Goal: Information Seeking & Learning: Learn about a topic

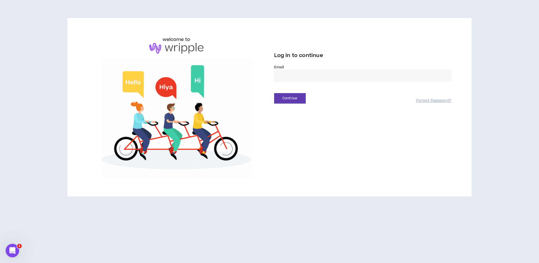
click at [280, 70] on input "email" at bounding box center [362, 76] width 177 height 12
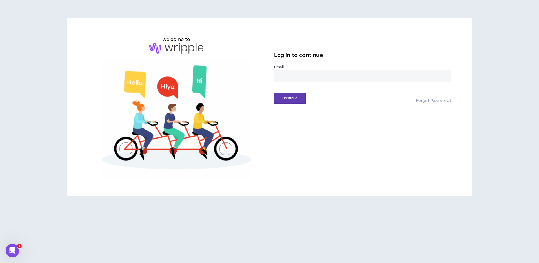
type input "**********"
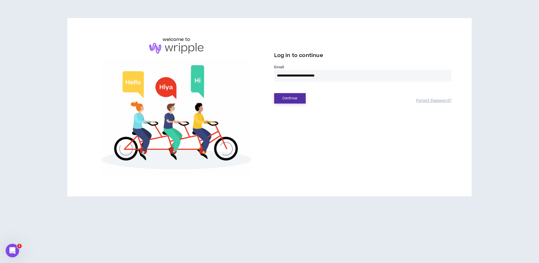
click at [282, 100] on button "Continue" at bounding box center [290, 98] width 32 height 10
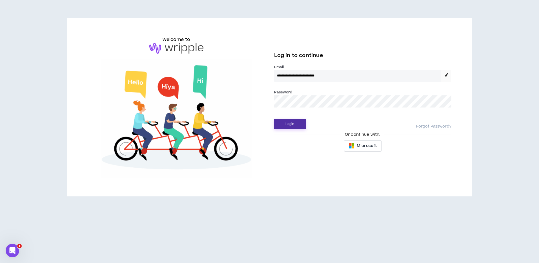
click at [288, 125] on button "Login" at bounding box center [290, 124] width 32 height 10
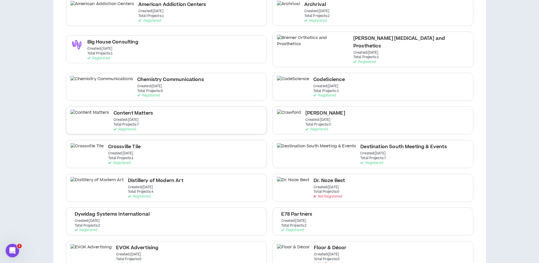
scroll to position [109, 0]
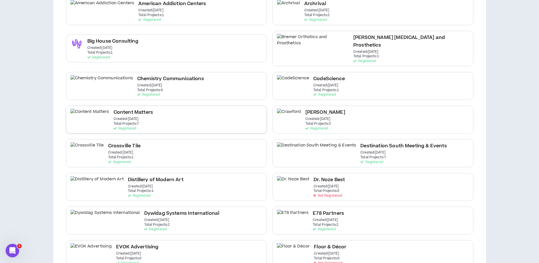
click at [130, 105] on div "Content Matters Created: [DATE] Total Projects: 7 Registered" at bounding box center [166, 119] width 201 height 28
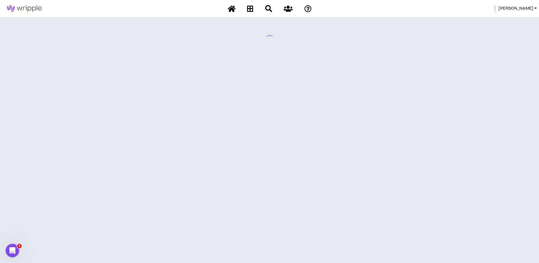
scroll to position [0, 0]
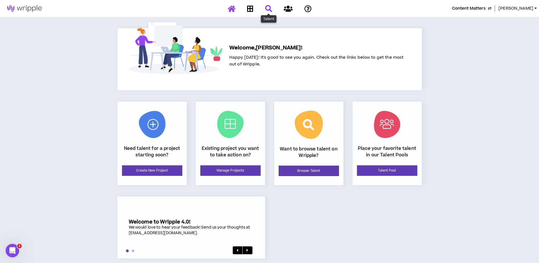
click at [265, 8] on icon at bounding box center [268, 8] width 7 height 7
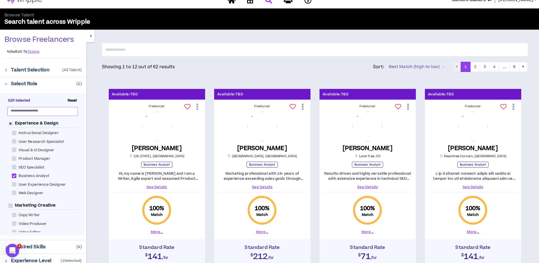
scroll to position [14, 0]
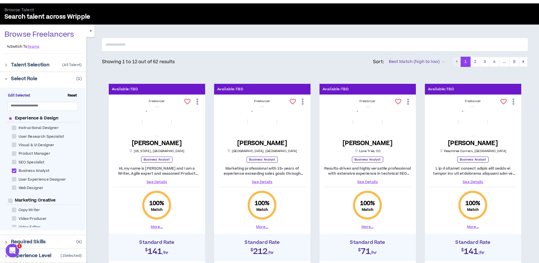
click at [72, 95] on span "Reset" at bounding box center [72, 95] width 14 height 5
checkbox Analyst "*****"
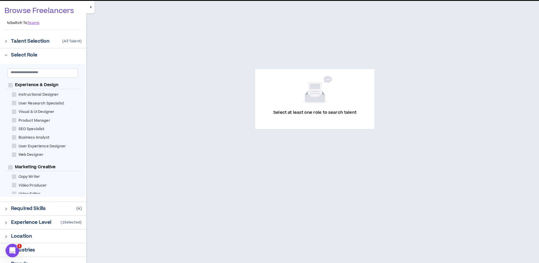
scroll to position [58, 0]
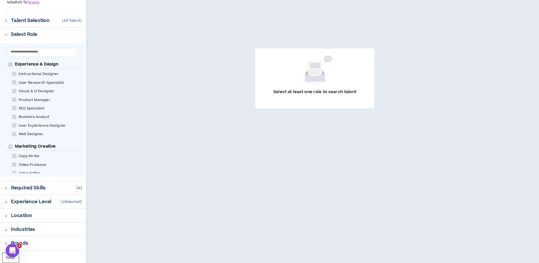
drag, startPoint x: 6, startPoint y: 187, endPoint x: 86, endPoint y: 193, distance: 80.2
click at [6, 187] on icon "right" at bounding box center [6, 188] width 2 height 3
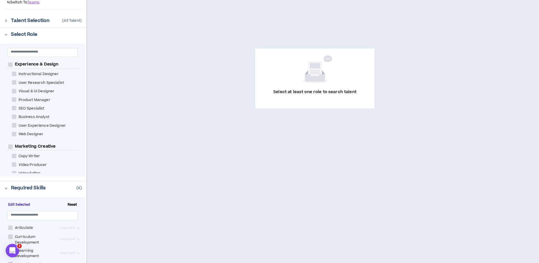
click at [72, 201] on small "Edit Selected Reset" at bounding box center [42, 205] width 73 height 10
drag, startPoint x: 72, startPoint y: 203, endPoint x: 79, endPoint y: 202, distance: 6.5
click at [72, 203] on span "Reset" at bounding box center [72, 204] width 14 height 5
drag, startPoint x: 7, startPoint y: 187, endPoint x: 33, endPoint y: 123, distance: 69.2
click at [7, 187] on icon "right" at bounding box center [6, 188] width 3 height 3
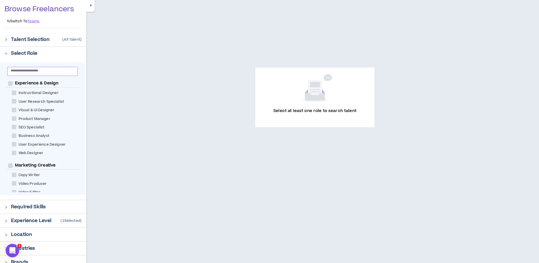
scroll to position [36, 0]
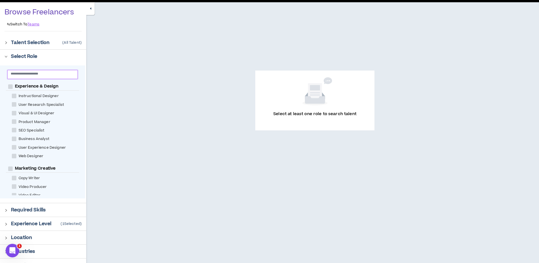
click at [52, 72] on input "text" at bounding box center [40, 73] width 59 height 4
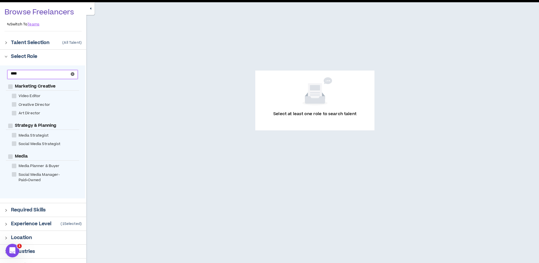
scroll to position [0, 0]
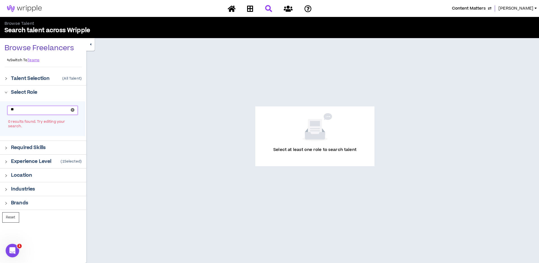
type input "*"
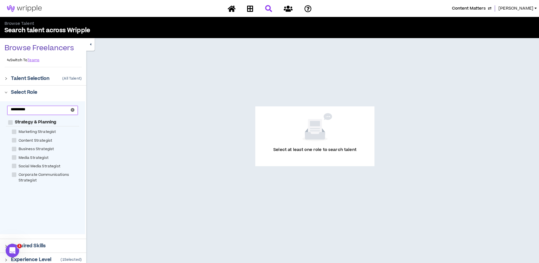
type input "**********"
click at [15, 132] on span at bounding box center [14, 131] width 5 height 5
checkbox Strategist "****"
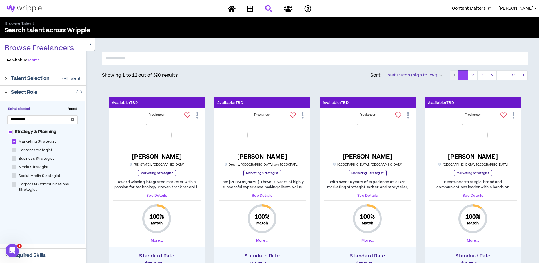
click at [13, 157] on span at bounding box center [14, 158] width 5 height 5
checkbox Strategist "****"
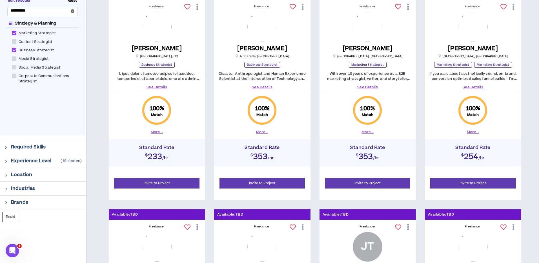
scroll to position [110, 0]
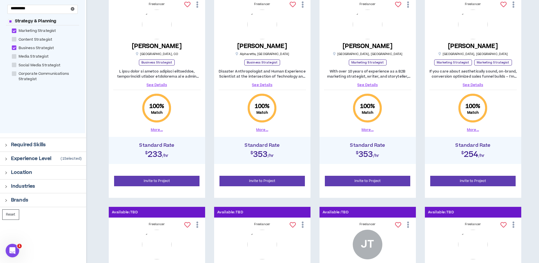
click at [5, 145] on icon "right" at bounding box center [6, 144] width 3 height 3
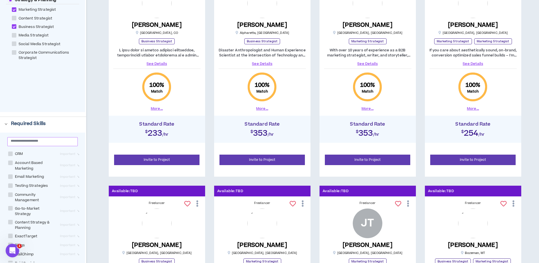
scroll to position [132, 0]
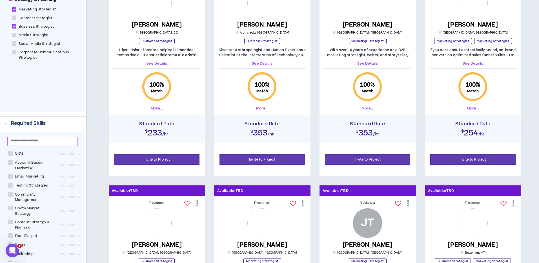
click at [20, 142] on input "text" at bounding box center [40, 140] width 59 height 4
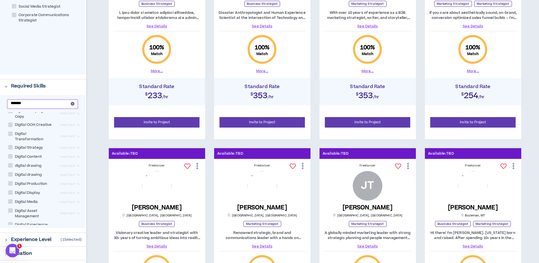
scroll to position [180, 0]
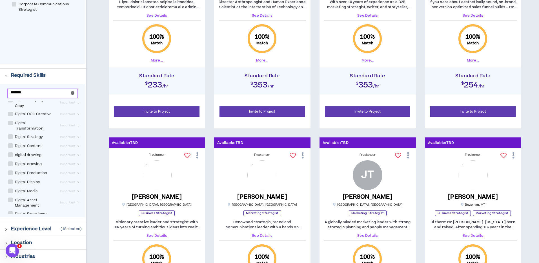
type input "*******"
click at [11, 134] on span at bounding box center [10, 136] width 5 height 5
checkbox Strategy "****"
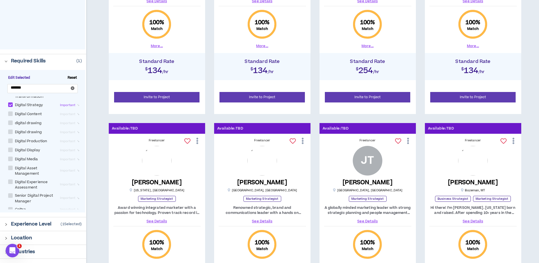
scroll to position [194, 0]
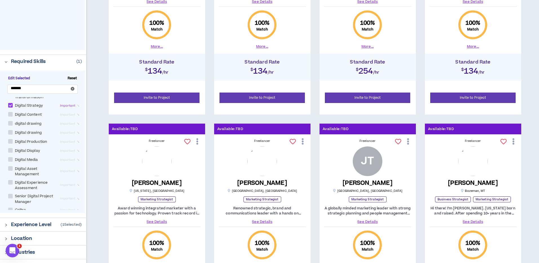
click at [10, 180] on span at bounding box center [10, 182] width 5 height 5
checkbox Assessment "****"
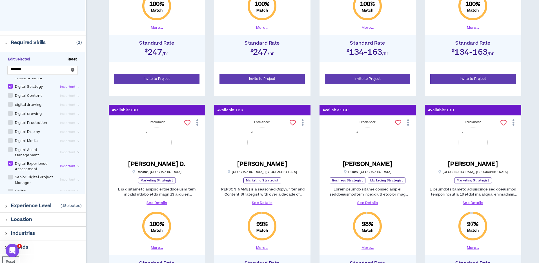
scroll to position [211, 0]
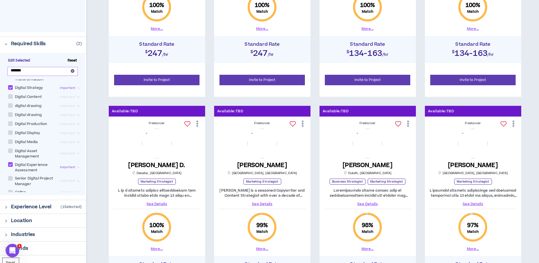
click at [72, 71] on icon "close-circle" at bounding box center [73, 71] width 4 height 4
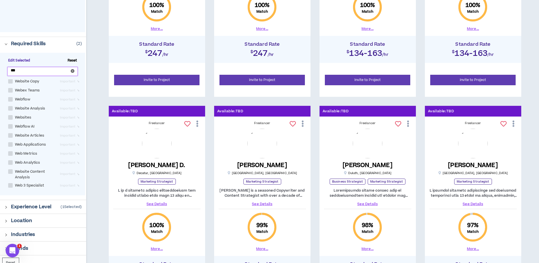
scroll to position [11, 0]
type input "***"
click at [10, 117] on span at bounding box center [10, 118] width 5 height 5
checkbox input "****"
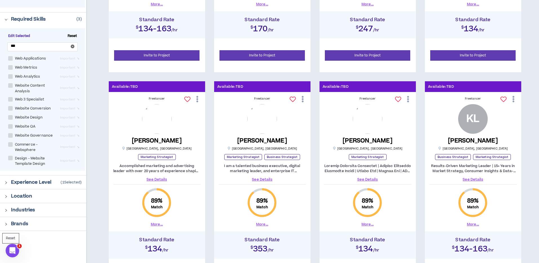
scroll to position [240, 0]
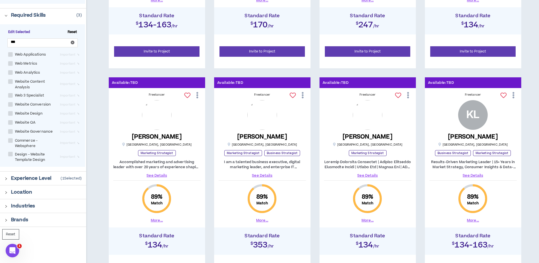
click at [13, 132] on span "Website Governance" at bounding box center [34, 131] width 43 height 5
checkbox Governance "****"
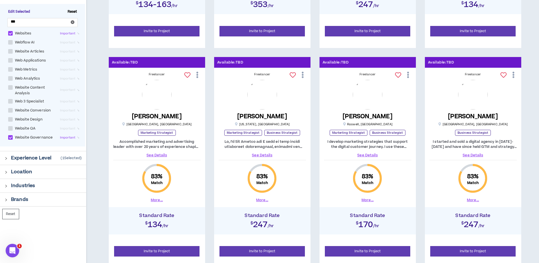
scroll to position [37, 0]
click at [6, 158] on icon "right" at bounding box center [6, 158] width 2 height 3
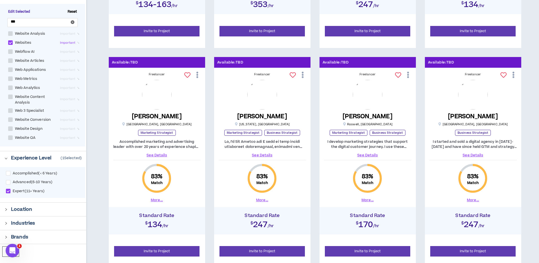
scroll to position [260, 0]
click at [9, 183] on span at bounding box center [8, 182] width 5 height 5
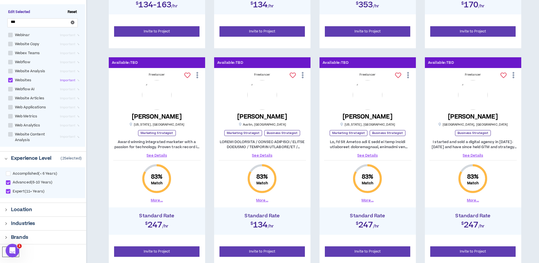
scroll to position [238, 0]
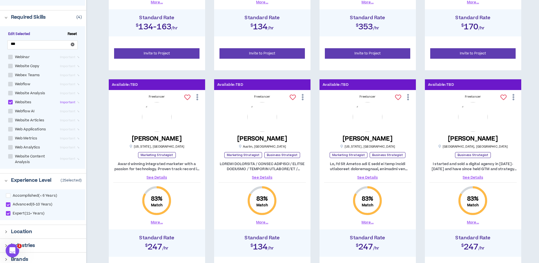
click at [7, 204] on span at bounding box center [8, 204] width 5 height 5
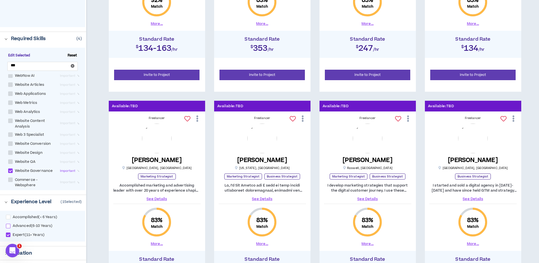
scroll to position [59, 0]
drag, startPoint x: 7, startPoint y: 227, endPoint x: 36, endPoint y: 225, distance: 28.8
click at [7, 227] on span at bounding box center [8, 225] width 5 height 5
checkbox input "****"
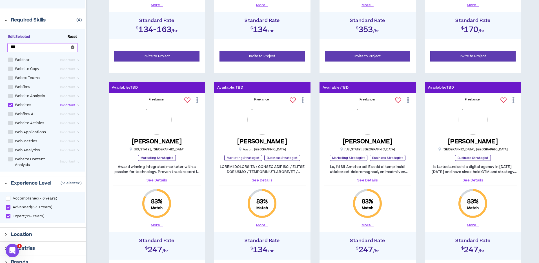
click at [72, 47] on icon "close-circle" at bounding box center [73, 47] width 4 height 4
click at [60, 47] on input "text" at bounding box center [40, 47] width 59 height 4
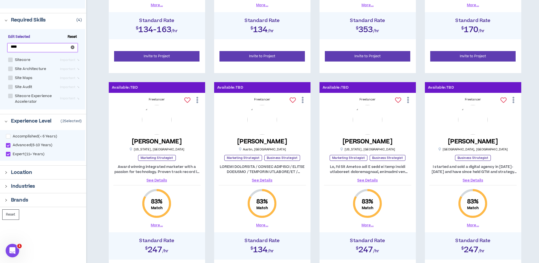
type input "****"
click at [8, 59] on span at bounding box center [10, 59] width 5 height 5
checkbox input "****"
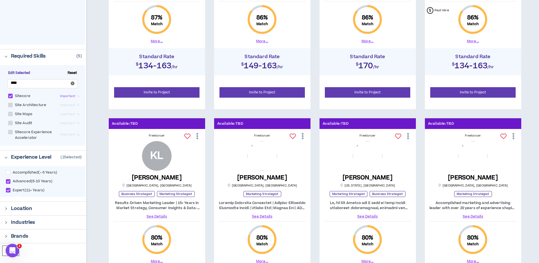
scroll to position [200, 0]
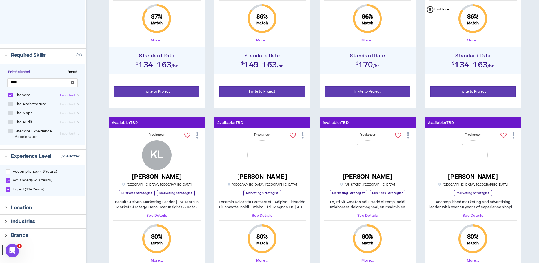
click at [11, 131] on span at bounding box center [10, 131] width 5 height 5
checkbox Accelerator "****"
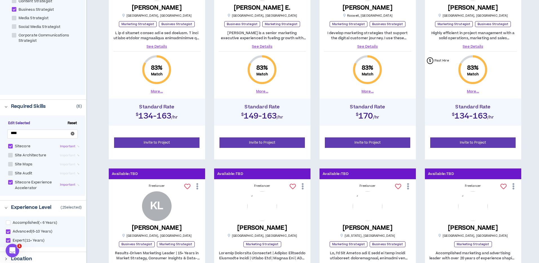
scroll to position [150, 0]
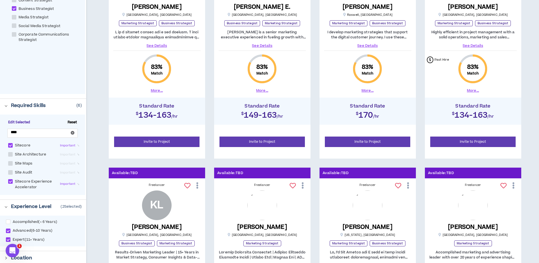
click at [24, 121] on span "Edit Selected" at bounding box center [19, 122] width 27 height 5
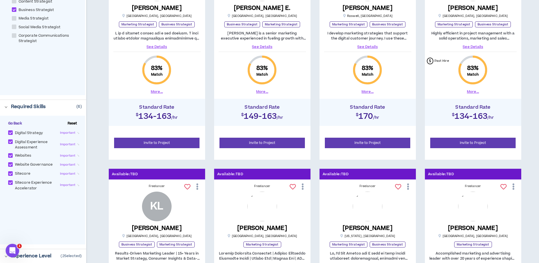
scroll to position [149, 0]
click at [10, 164] on span at bounding box center [10, 164] width 5 height 5
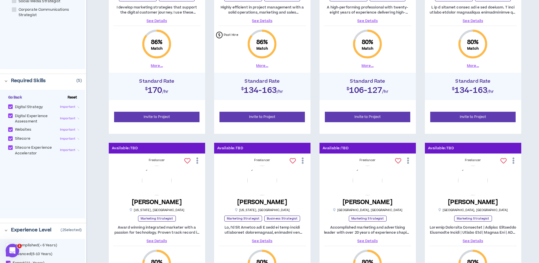
scroll to position [175, 0]
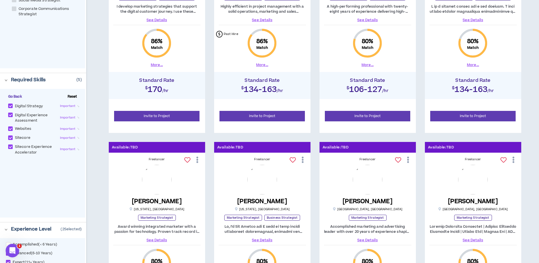
click at [10, 146] on span at bounding box center [10, 146] width 5 height 5
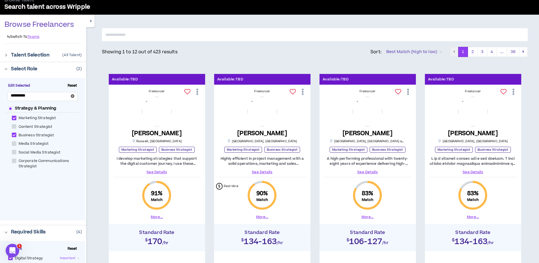
scroll to position [23, 0]
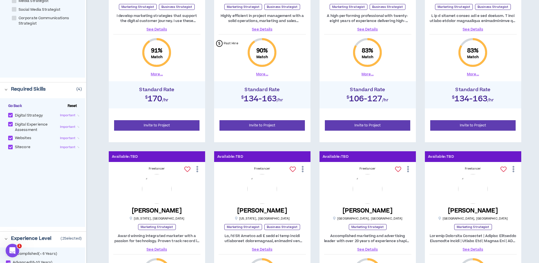
scroll to position [165, 0]
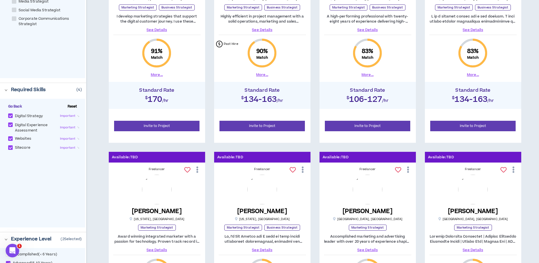
click at [11, 147] on span at bounding box center [10, 147] width 5 height 5
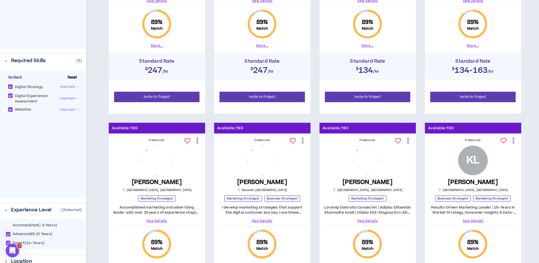
scroll to position [195, 0]
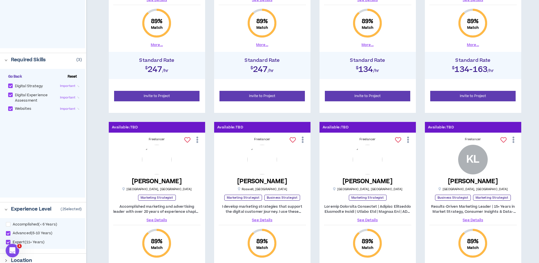
click at [8, 76] on span "Go Back" at bounding box center [15, 76] width 18 height 5
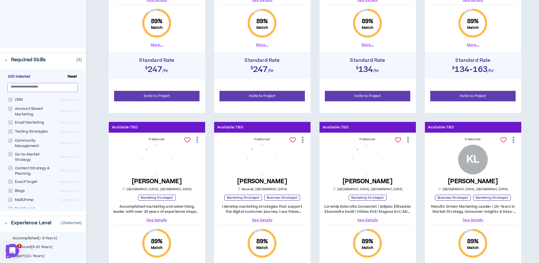
click at [17, 87] on input "text" at bounding box center [40, 86] width 59 height 4
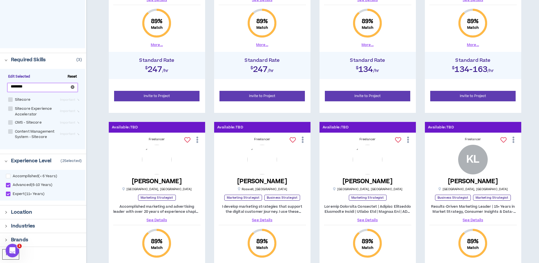
type input "********"
click at [10, 99] on span at bounding box center [10, 99] width 5 height 5
checkbox input "****"
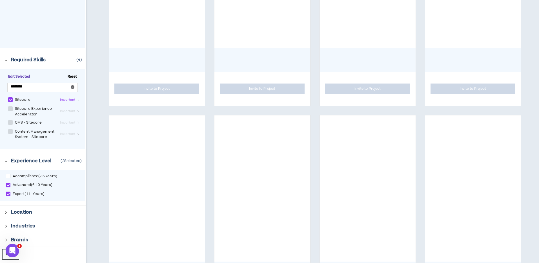
click at [96, 115] on div "Showing 1 to 12 out of 423 results Sort: Best Match (high to low) 1 2 3 4 ... 3…" at bounding box center [312, 211] width 453 height 737
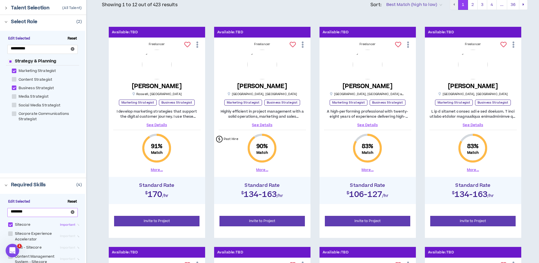
scroll to position [99, 0]
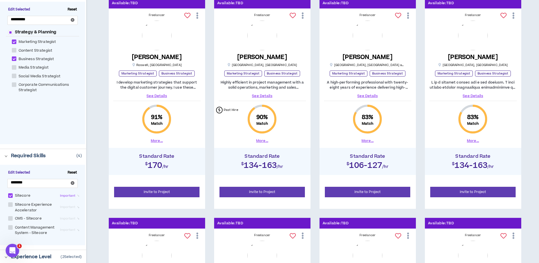
click at [156, 95] on link "See Details" at bounding box center [156, 95] width 87 height 5
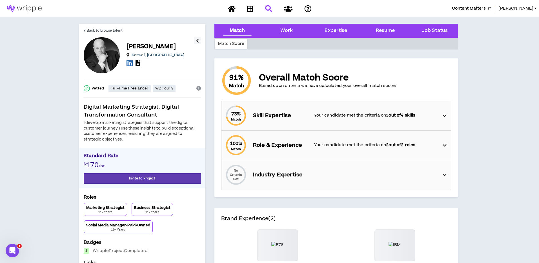
click at [422, 174] on div "No Criteria Set Industry Expertise" at bounding box center [338, 174] width 226 height 29
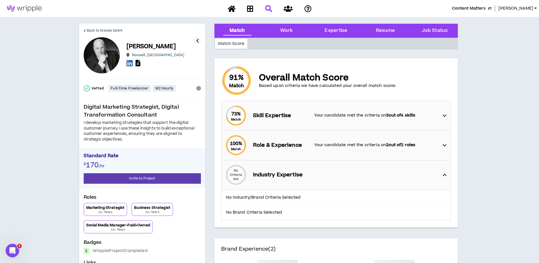
click at [422, 174] on div "No Criteria Set Industry Expertise" at bounding box center [338, 174] width 226 height 29
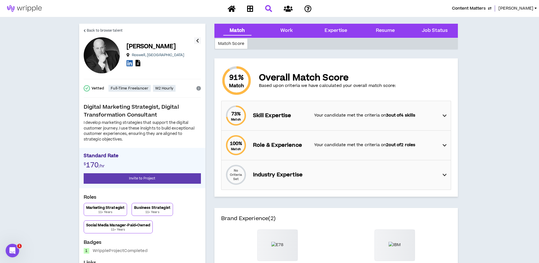
scroll to position [0, 0]
click at [427, 153] on div "100 % Match Role & Experience Your candidate met the criteria on 2 out of 2 rol…" at bounding box center [338, 144] width 226 height 29
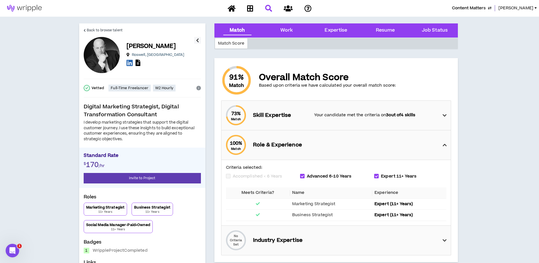
drag, startPoint x: 429, startPoint y: 150, endPoint x: 412, endPoint y: 121, distance: 34.3
click at [429, 150] on div "100 % Match Role & Experience" at bounding box center [338, 144] width 226 height 29
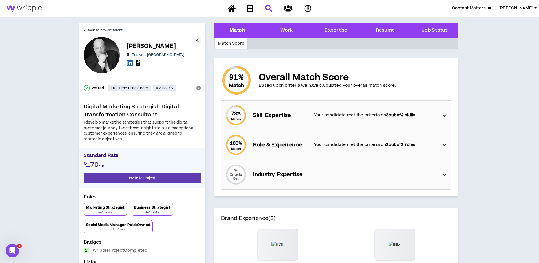
click at [409, 118] on p "Your candidate met the criteria on 3 out of 4 skills" at bounding box center [375, 115] width 123 height 6
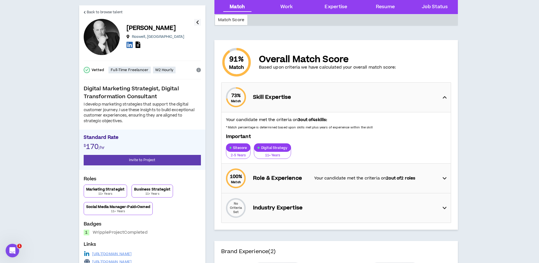
scroll to position [15, 0]
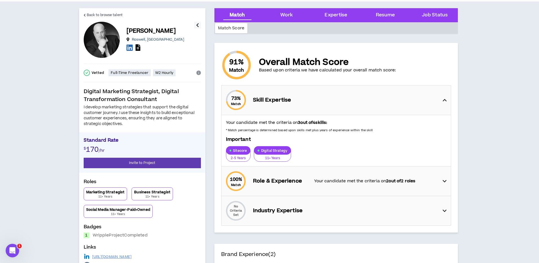
click at [360, 143] on div "Important Sitecore 2-5 Years Digital Strategy 11+ Years" at bounding box center [336, 149] width 220 height 26
click at [446, 99] on icon at bounding box center [445, 100] width 4 height 7
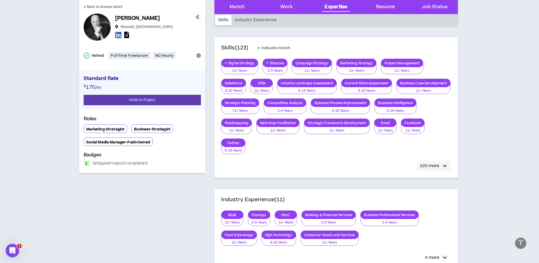
scroll to position [320, 0]
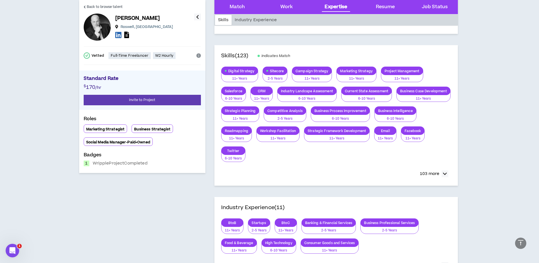
click at [436, 171] on button "103 more" at bounding box center [434, 173] width 34 height 10
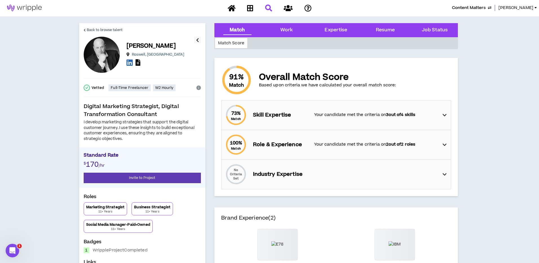
scroll to position [4, 0]
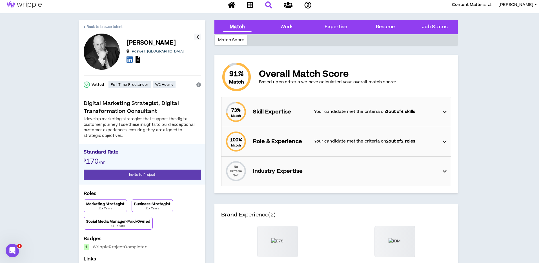
click at [106, 26] on span "Back to browse talent" at bounding box center [105, 26] width 36 height 5
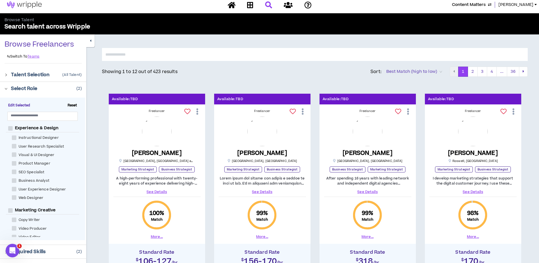
click at [260, 191] on link "See Details" at bounding box center [262, 191] width 87 height 5
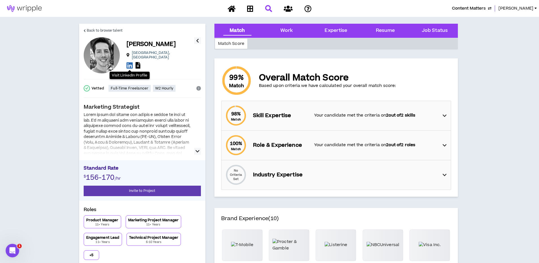
click at [129, 63] on icon at bounding box center [130, 65] width 6 height 7
click at [197, 149] on icon "button" at bounding box center [198, 151] width 4 height 7
click at [351, 116] on p "Your candidate met the criteria on 2 out of 2 skills" at bounding box center [375, 115] width 123 height 6
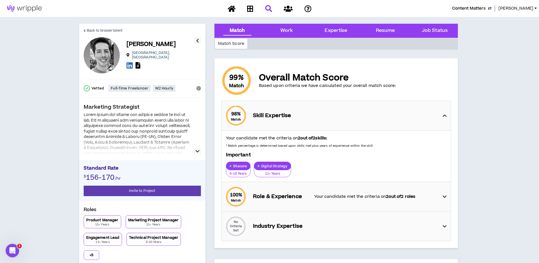
click at [351, 116] on div "98 % Match Skill Expertise" at bounding box center [338, 115] width 226 height 29
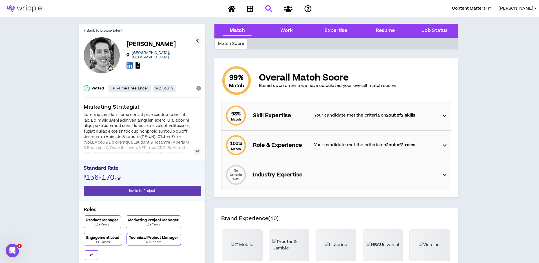
click at [196, 150] on icon "button" at bounding box center [198, 151] width 4 height 7
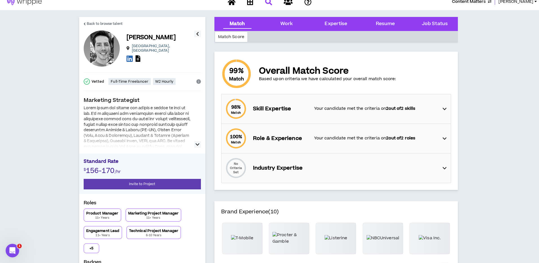
click at [196, 145] on icon "button" at bounding box center [198, 144] width 4 height 7
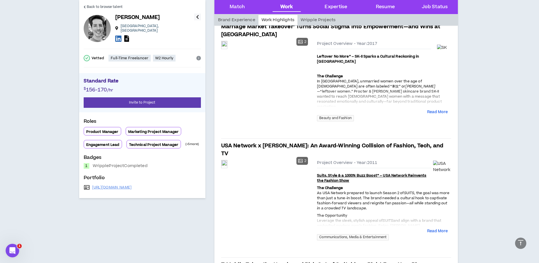
scroll to position [303, 0]
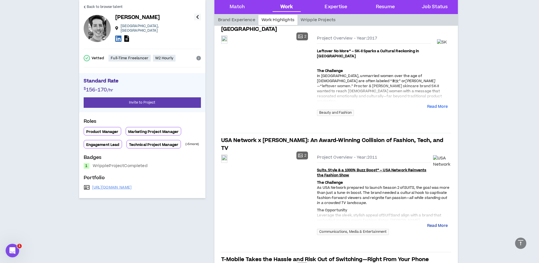
click at [437, 223] on button "Read More" at bounding box center [437, 226] width 21 height 6
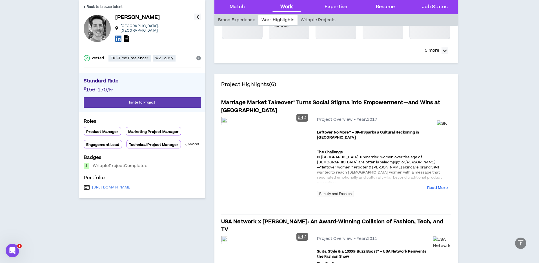
scroll to position [221, 0]
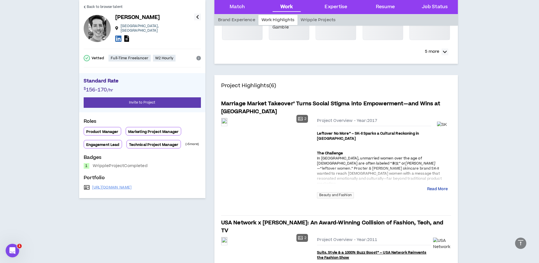
click at [437, 188] on button "Read More" at bounding box center [437, 189] width 21 height 6
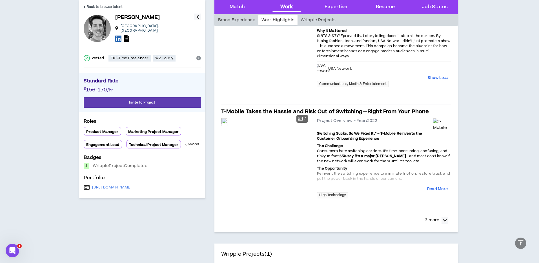
scroll to position [793, 0]
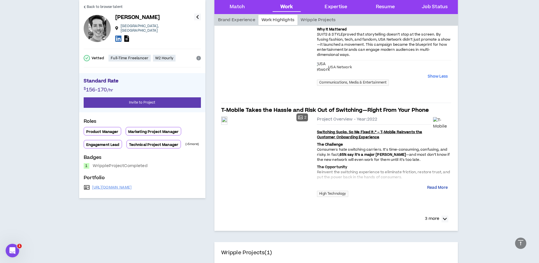
click at [442, 185] on button "Read More" at bounding box center [437, 188] width 21 height 6
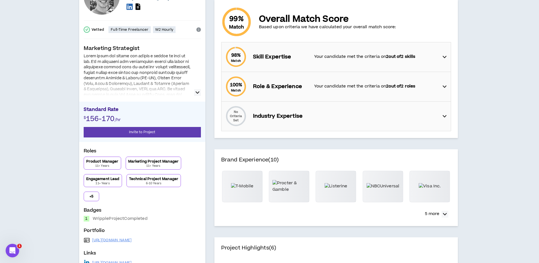
scroll to position [0, 0]
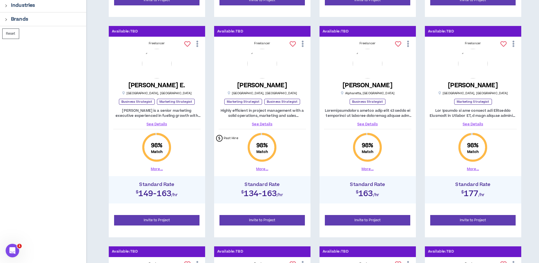
scroll to position [292, 0]
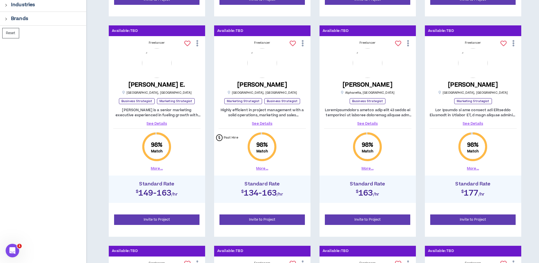
click at [159, 125] on link "See Details" at bounding box center [156, 123] width 87 height 5
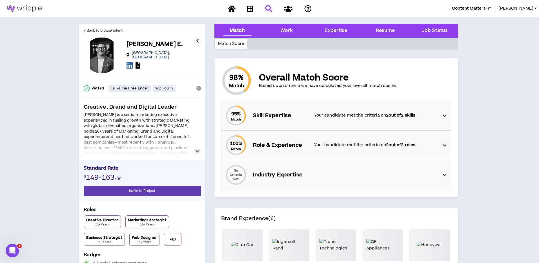
scroll to position [6, 0]
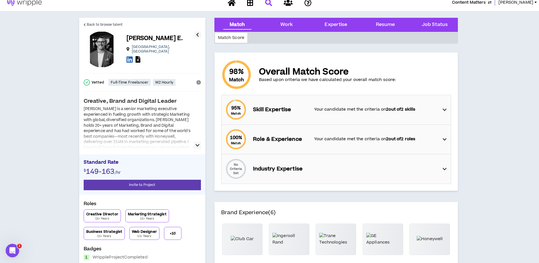
click at [196, 145] on icon "button" at bounding box center [198, 145] width 4 height 7
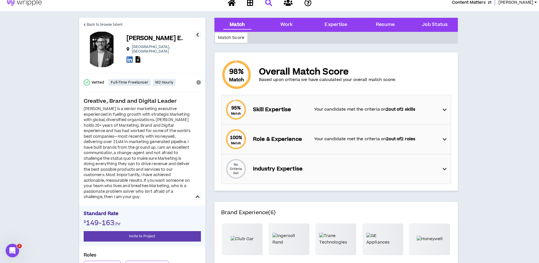
click at [325, 117] on div "95 % Match Skill Expertise Your candidate met the criteria on 2 out of 2 skills" at bounding box center [338, 109] width 226 height 29
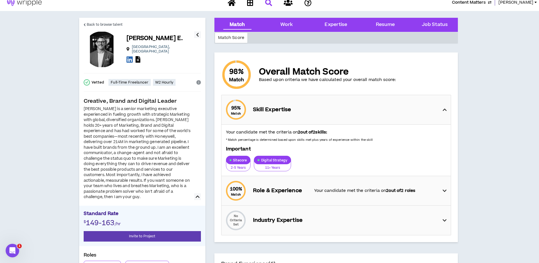
drag, startPoint x: 330, startPoint y: 115, endPoint x: 301, endPoint y: 115, distance: 28.7
click at [330, 115] on div "95 % Match Skill Expertise" at bounding box center [338, 109] width 226 height 29
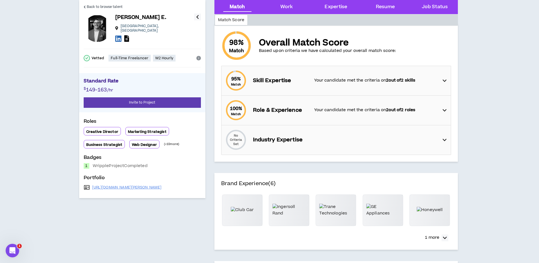
scroll to position [0, 0]
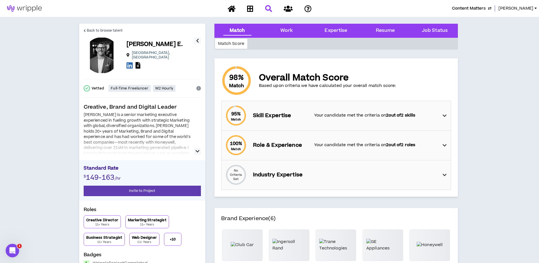
click at [197, 151] on icon "button" at bounding box center [198, 151] width 4 height 7
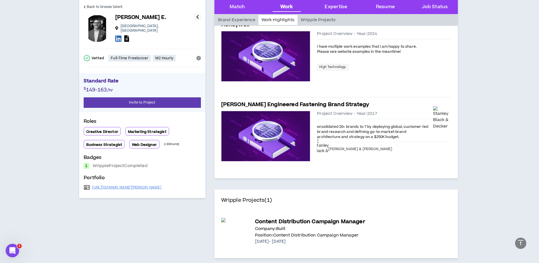
scroll to position [301, 0]
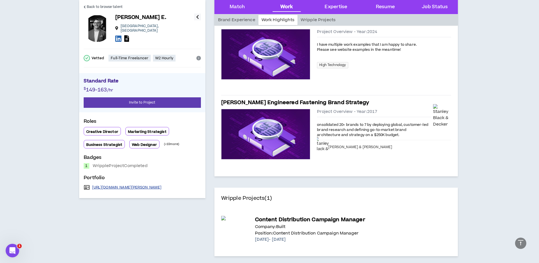
click at [121, 185] on link "[URL][DOMAIN_NAME][PERSON_NAME]" at bounding box center [126, 187] width 69 height 5
click at [96, 6] on span "Back to browse talent" at bounding box center [105, 6] width 36 height 5
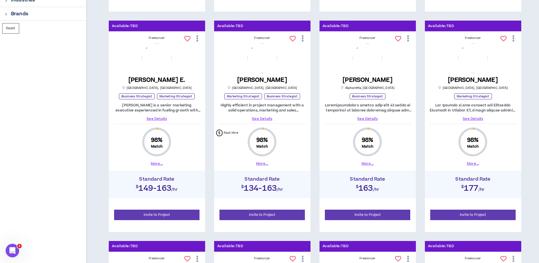
scroll to position [292, 0]
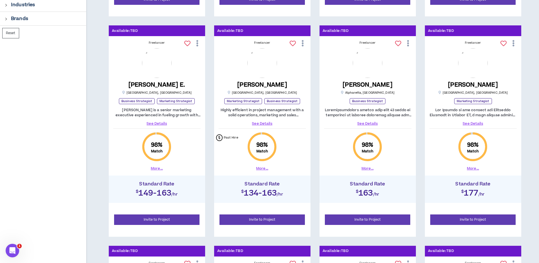
click at [366, 123] on link "See Details" at bounding box center [367, 123] width 87 height 5
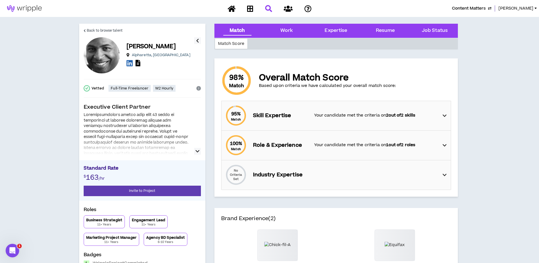
drag, startPoint x: 198, startPoint y: 151, endPoint x: 194, endPoint y: 150, distance: 3.6
click at [198, 151] on icon "button" at bounding box center [198, 151] width 4 height 7
click at [128, 63] on icon at bounding box center [130, 62] width 6 height 7
click at [92, 30] on span "Back to browse talent" at bounding box center [105, 30] width 36 height 5
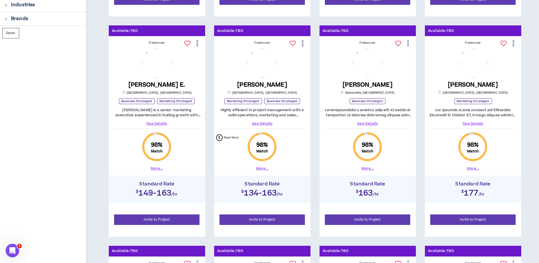
scroll to position [290, 0]
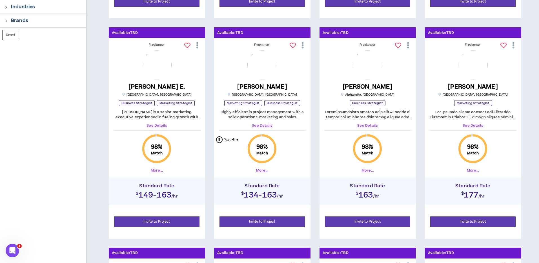
click at [369, 126] on link "See Details" at bounding box center [367, 125] width 87 height 5
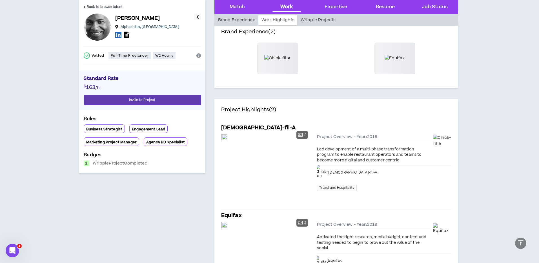
scroll to position [195, 0]
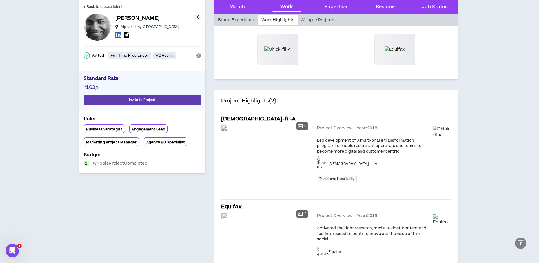
click at [345, 148] on div "Led development of a multi-phase transformation program to enable restaurant op…" at bounding box center [384, 146] width 134 height 17
click at [227, 133] on div "Preview" at bounding box center [224, 129] width 6 height 8
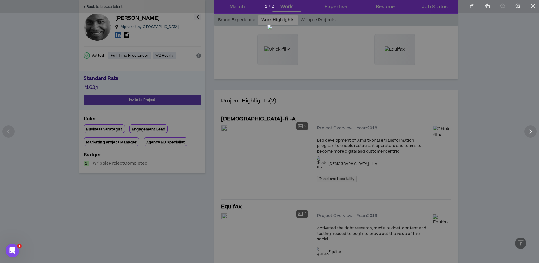
click at [511, 74] on div at bounding box center [269, 131] width 539 height 263
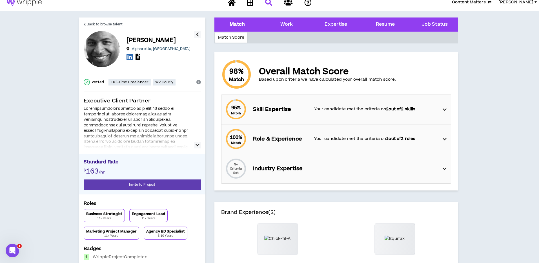
scroll to position [0, 0]
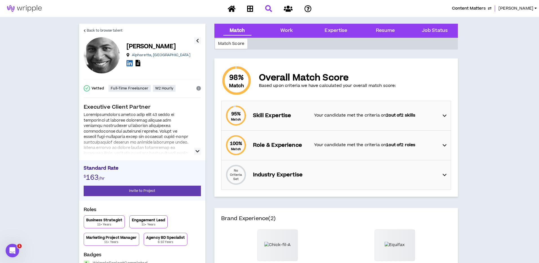
click at [365, 119] on div "95 % Match Skill Expertise Your candidate met the criteria on 2 out of 2 skills" at bounding box center [338, 115] width 226 height 29
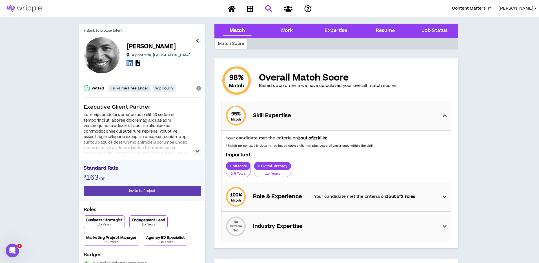
click at [365, 119] on div "95 % Match Skill Expertise" at bounding box center [338, 115] width 226 height 29
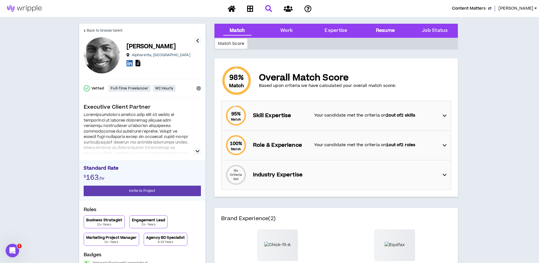
click at [378, 32] on div "Resume" at bounding box center [385, 30] width 19 height 7
click at [198, 151] on icon "button" at bounding box center [198, 151] width 4 height 7
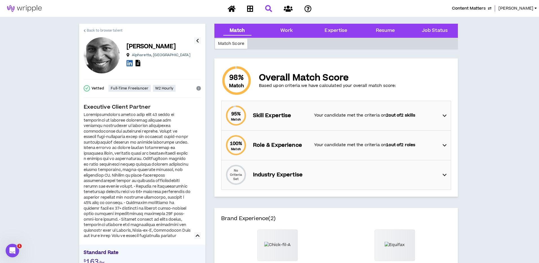
click at [96, 30] on span "Back to browse talent" at bounding box center [105, 30] width 36 height 5
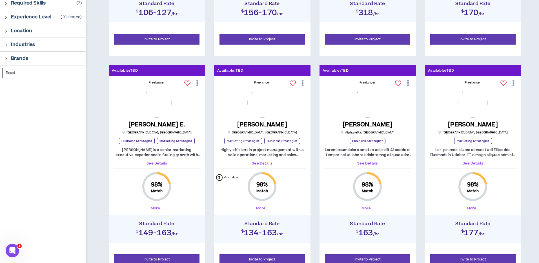
scroll to position [290, 0]
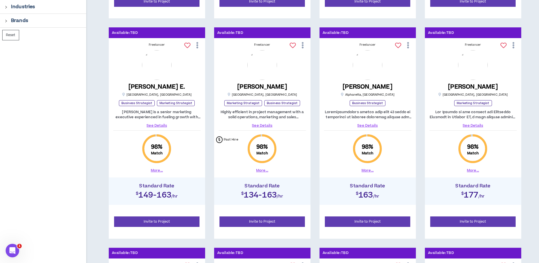
click at [473, 125] on link "See Details" at bounding box center [472, 125] width 87 height 5
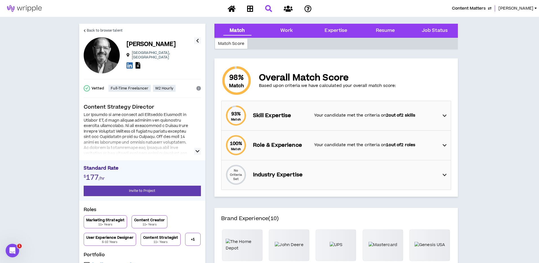
click at [200, 150] on button "button" at bounding box center [197, 151] width 7 height 7
click at [199, 150] on button "button" at bounding box center [197, 151] width 7 height 7
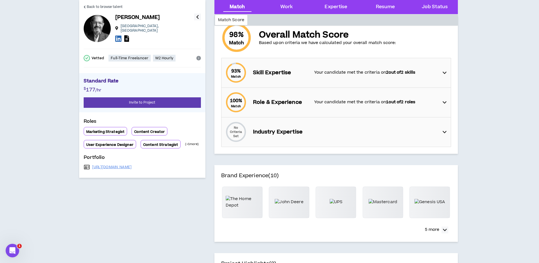
scroll to position [40, 0]
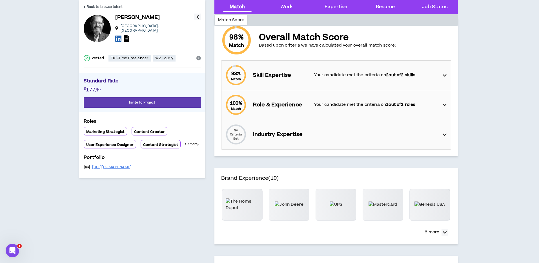
click at [303, 70] on div "93 % Match Skill Expertise Your candidate met the criteria on 2 out of 2 skills" at bounding box center [338, 75] width 226 height 29
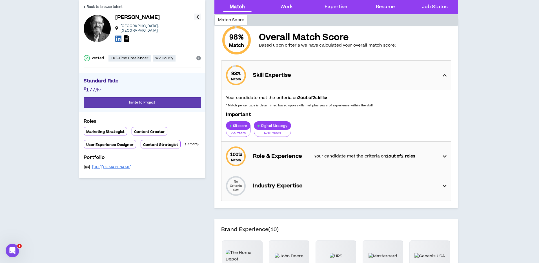
click at [301, 74] on p "Skill Expertise" at bounding box center [281, 75] width 56 height 8
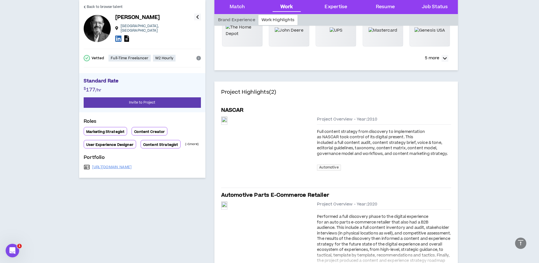
scroll to position [230, 0]
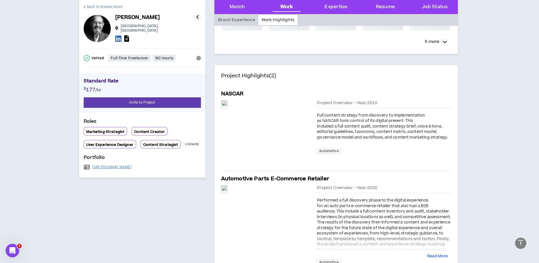
click at [103, 7] on span "Back to browse talent" at bounding box center [105, 6] width 36 height 5
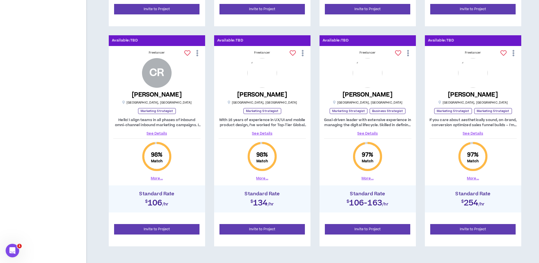
scroll to position [503, 0]
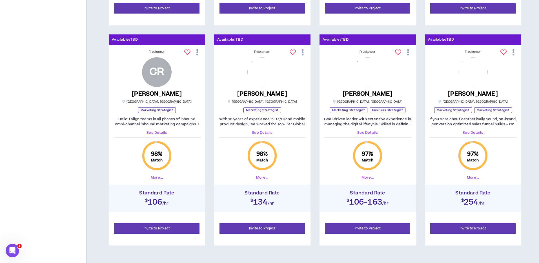
click at [161, 133] on link "See Details" at bounding box center [156, 132] width 87 height 5
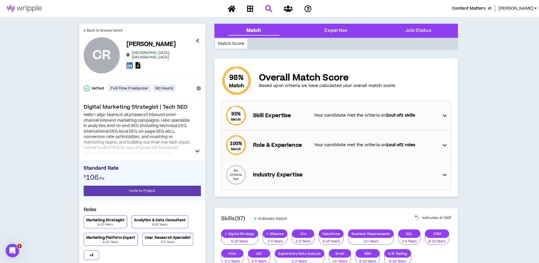
click at [196, 151] on icon "button" at bounding box center [198, 151] width 4 height 7
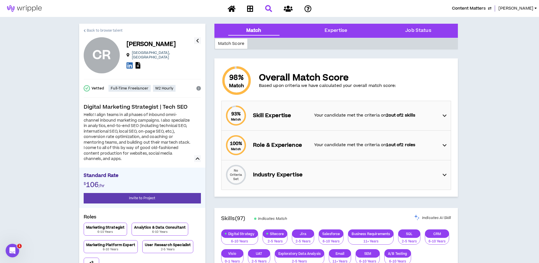
click at [110, 30] on span "Back to browse talent" at bounding box center [105, 30] width 36 height 5
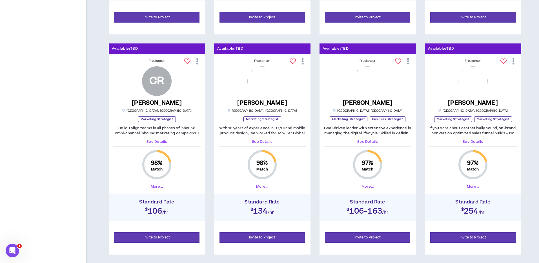
scroll to position [503, 0]
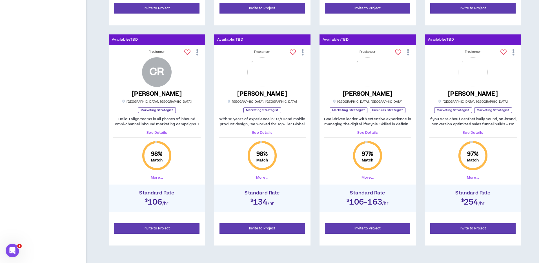
click at [261, 131] on link "See Details" at bounding box center [262, 132] width 87 height 5
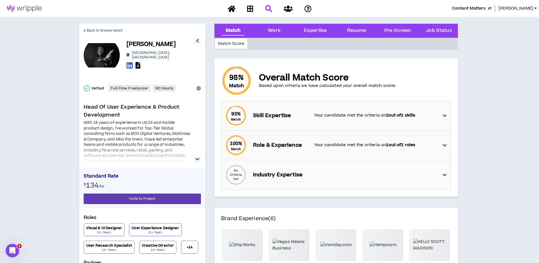
click at [197, 158] on icon "button" at bounding box center [198, 159] width 4 height 7
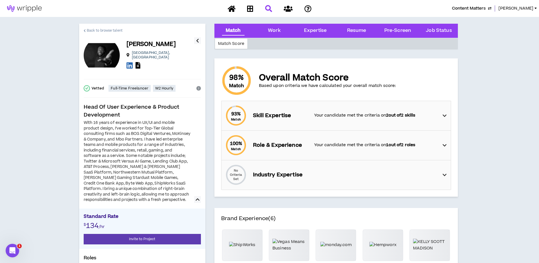
click at [95, 31] on span "Back to browse talent" at bounding box center [105, 30] width 36 height 5
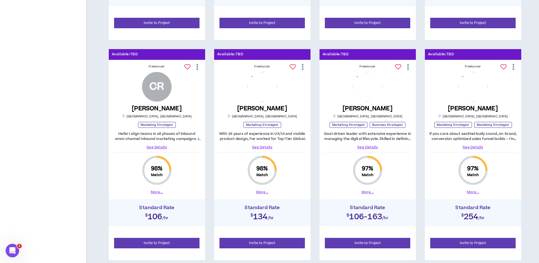
scroll to position [503, 0]
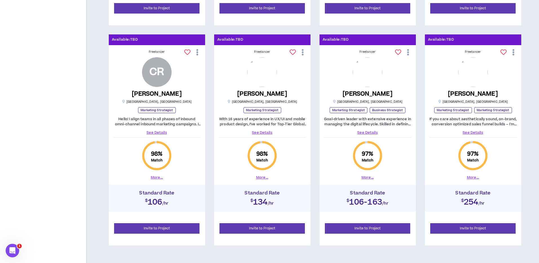
click at [371, 132] on link "See Details" at bounding box center [367, 132] width 87 height 5
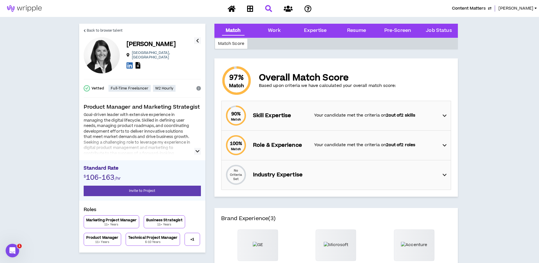
click at [201, 153] on button "button" at bounding box center [197, 151] width 7 height 7
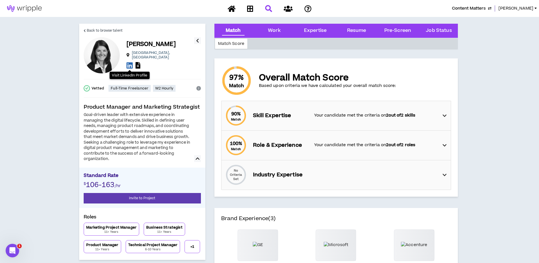
click at [130, 63] on icon at bounding box center [130, 65] width 6 height 7
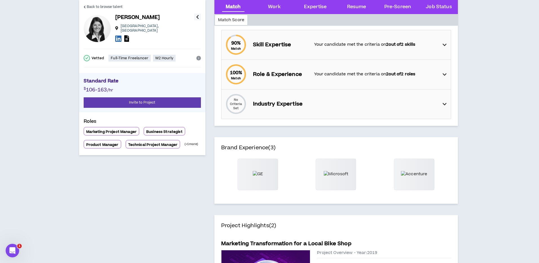
scroll to position [71, 0]
click at [361, 46] on p "Your candidate met the criteria on 2 out of 2 skills" at bounding box center [375, 44] width 123 height 6
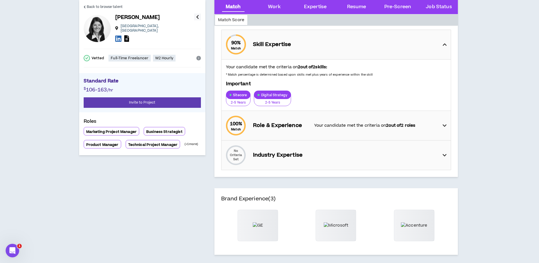
click at [361, 46] on div "90 % Match Skill Expertise" at bounding box center [338, 44] width 226 height 29
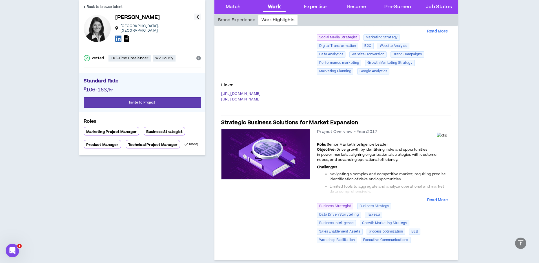
scroll to position [361, 0]
click at [90, 7] on span "Back to browse talent" at bounding box center [105, 6] width 36 height 5
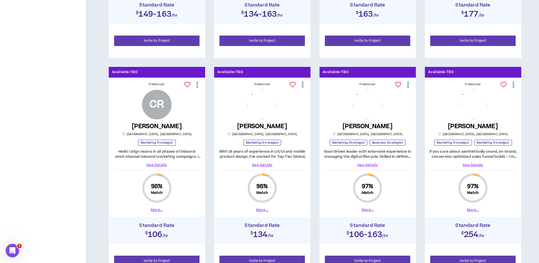
scroll to position [503, 0]
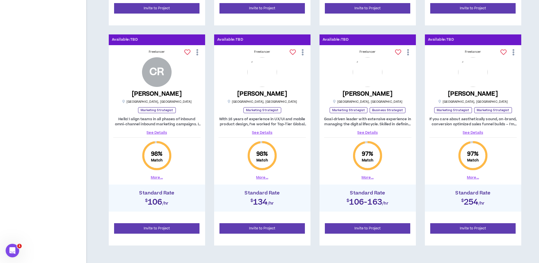
click at [474, 131] on link "See Details" at bounding box center [472, 132] width 87 height 5
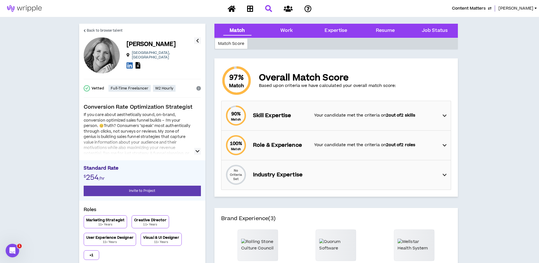
click at [198, 151] on icon "button" at bounding box center [198, 151] width 4 height 7
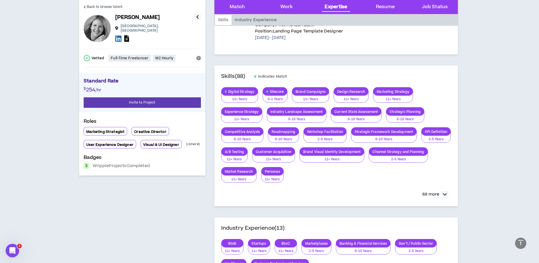
scroll to position [483, 0]
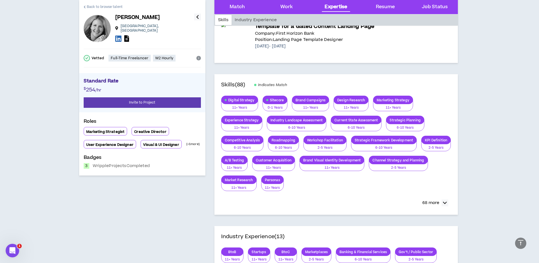
click at [100, 7] on span "Back to browse talent" at bounding box center [105, 6] width 36 height 5
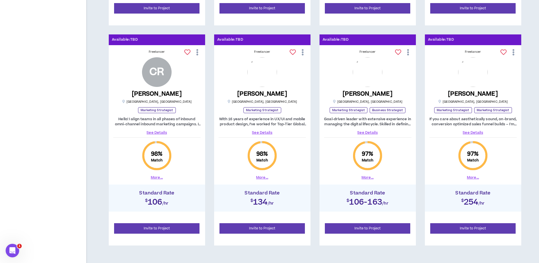
scroll to position [533, 0]
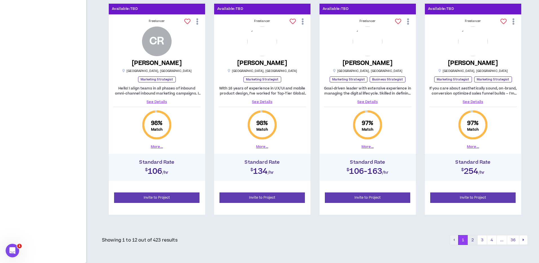
click at [473, 241] on button "2" at bounding box center [473, 240] width 10 height 10
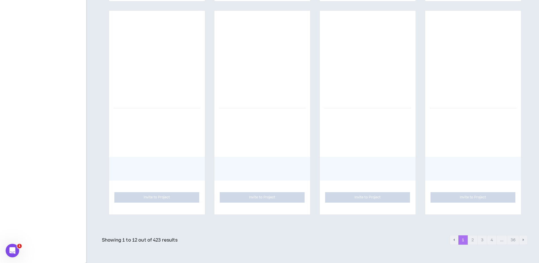
scroll to position [533, 0]
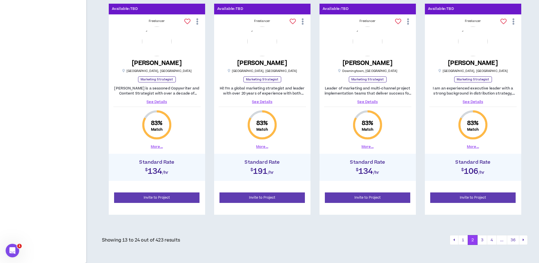
click at [158, 101] on link "See Details" at bounding box center [156, 101] width 87 height 5
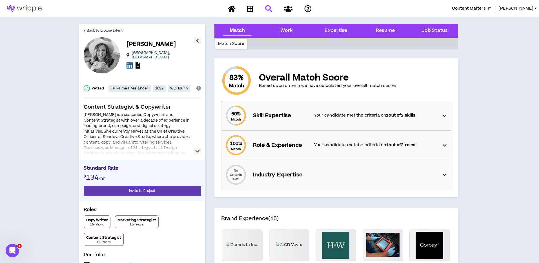
click at [196, 149] on icon "button" at bounding box center [198, 151] width 4 height 7
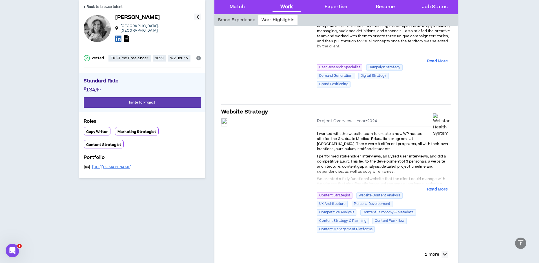
scroll to position [454, 0]
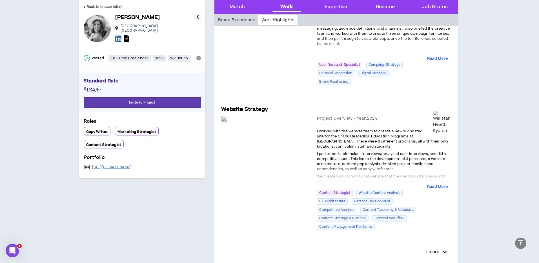
click at [349, 151] on span "I performed stakeholder interviews, analyzed user interviews, and did a competi…" at bounding box center [381, 161] width 129 height 20
click at [436, 184] on button "Read More" at bounding box center [437, 187] width 21 height 6
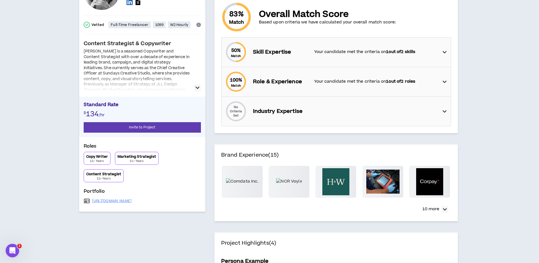
scroll to position [0, 0]
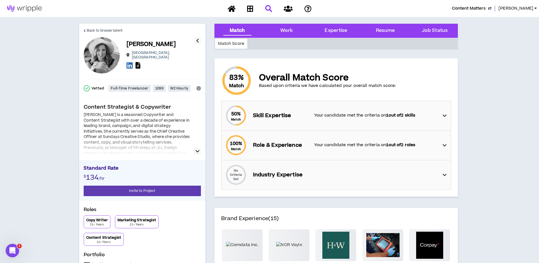
click at [442, 111] on div "50 % Match Skill Expertise Your candidate met the criteria on 1 out of 2 skills" at bounding box center [338, 115] width 226 height 29
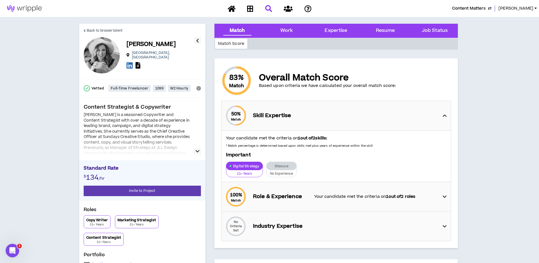
click at [441, 112] on div "50 % Match Skill Expertise" at bounding box center [338, 115] width 226 height 29
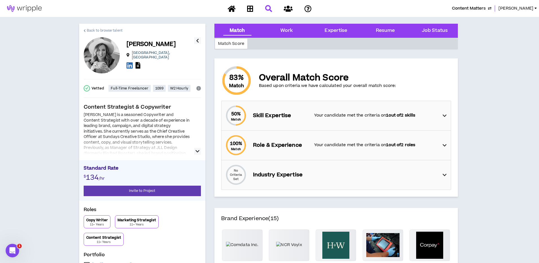
click at [103, 29] on span "Back to browse talent" at bounding box center [105, 30] width 36 height 5
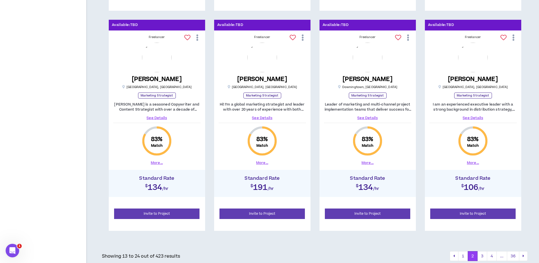
scroll to position [533, 0]
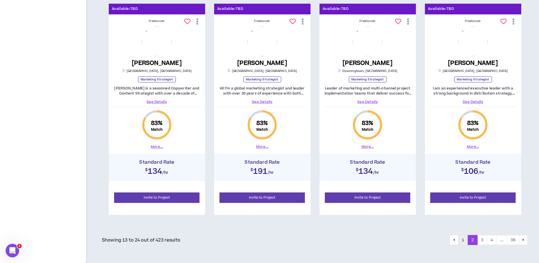
click at [465, 238] on button "1" at bounding box center [463, 240] width 10 height 10
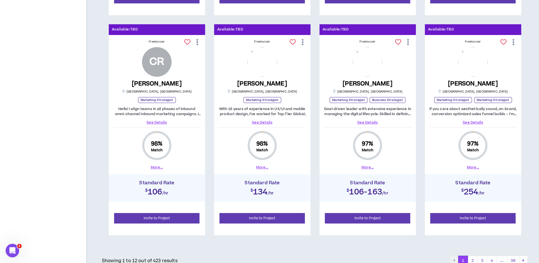
scroll to position [533, 0]
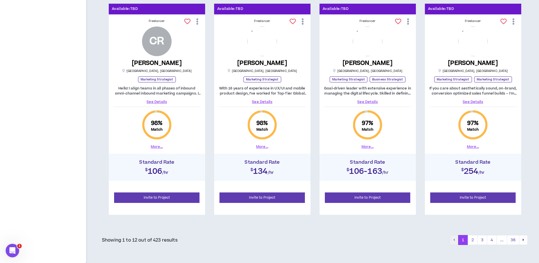
click at [477, 239] on button "2" at bounding box center [473, 240] width 10 height 10
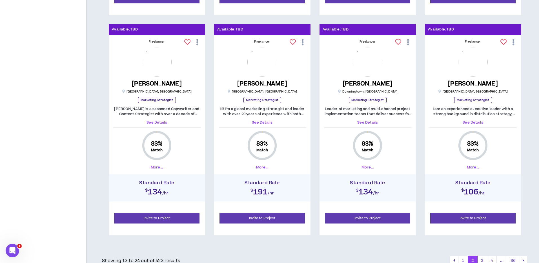
scroll to position [533, 0]
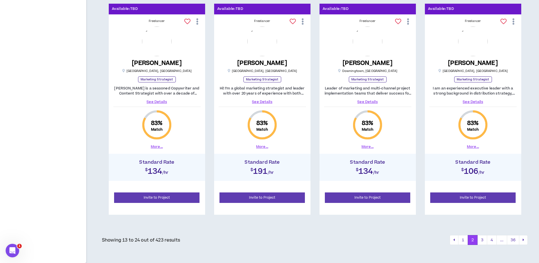
click at [160, 101] on link "See Details" at bounding box center [156, 101] width 87 height 5
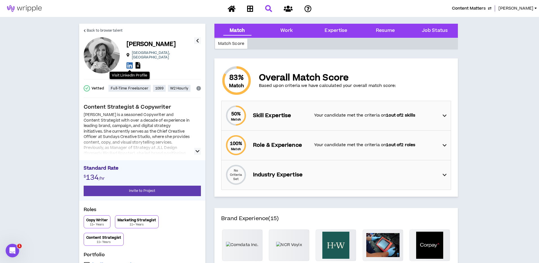
click at [129, 64] on icon at bounding box center [130, 65] width 6 height 7
click at [130, 62] on icon at bounding box center [130, 65] width 6 height 7
click at [138, 63] on icon at bounding box center [138, 65] width 5 height 6
click at [103, 32] on span "Back to browse talent" at bounding box center [105, 30] width 36 height 5
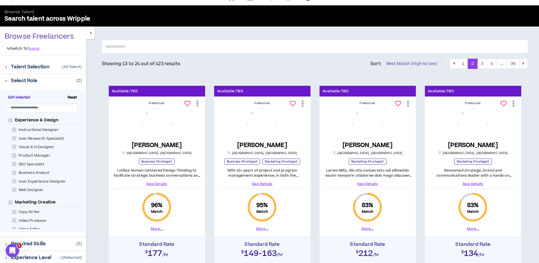
scroll to position [16, 0]
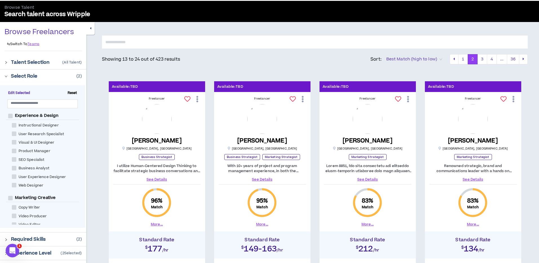
click at [158, 179] on link "See Details" at bounding box center [156, 179] width 87 height 5
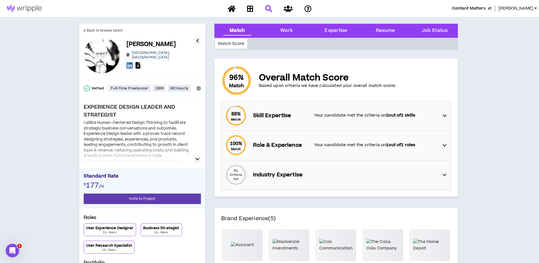
click at [196, 159] on icon "button" at bounding box center [198, 159] width 4 height 7
click at [130, 63] on icon at bounding box center [130, 65] width 6 height 7
drag, startPoint x: 194, startPoint y: 155, endPoint x: 197, endPoint y: 158, distance: 3.8
click at [195, 155] on div "I utilize Human-Centered Design Thinking to facilitate strategic business conve…" at bounding box center [142, 141] width 117 height 42
click at [197, 158] on icon "button" at bounding box center [198, 159] width 4 height 7
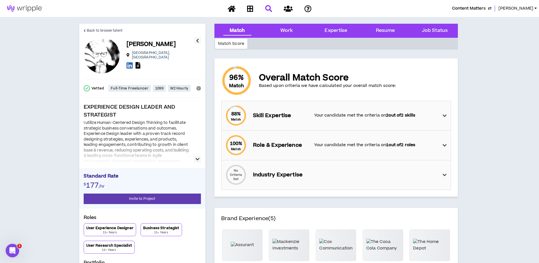
click at [196, 158] on icon "button" at bounding box center [198, 159] width 4 height 7
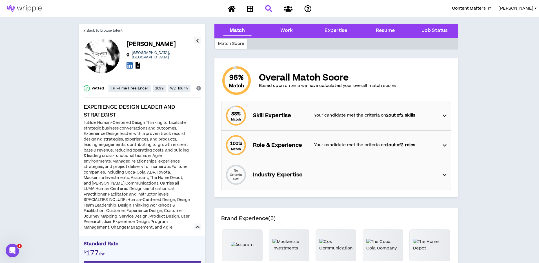
click at [396, 119] on div "88 % Match Skill Expertise Your candidate met the criteria on 2 out of 2 skills" at bounding box center [338, 115] width 226 height 29
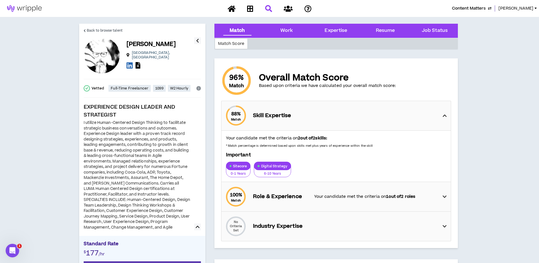
click at [396, 119] on div "88 % Match Skill Expertise" at bounding box center [338, 115] width 226 height 29
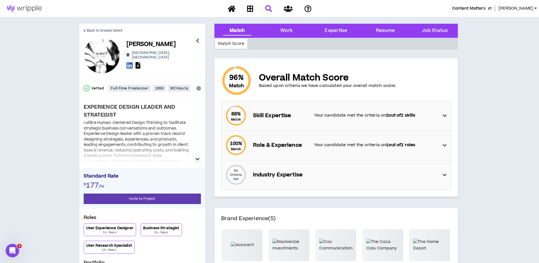
click at [198, 158] on icon "button" at bounding box center [198, 159] width 4 height 7
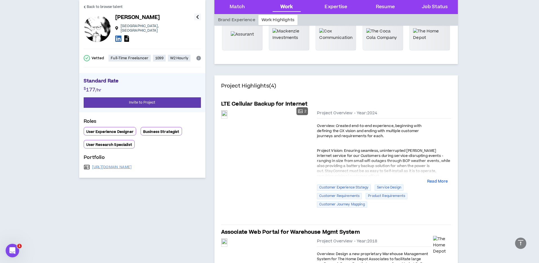
scroll to position [213, 0]
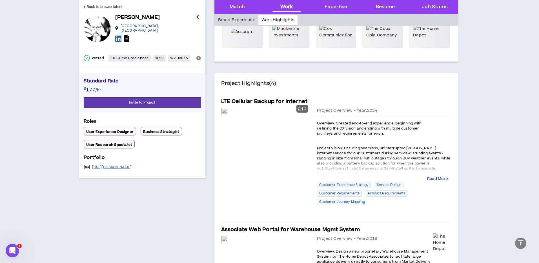
click at [441, 178] on button "Read More" at bounding box center [437, 179] width 21 height 6
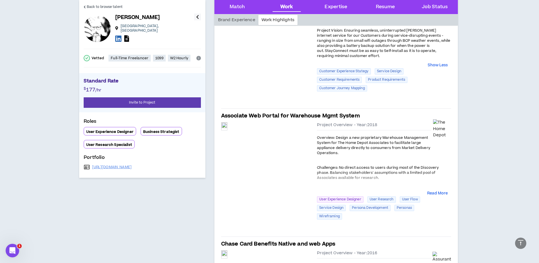
scroll to position [331, 0]
click at [104, 6] on span "Back to browse talent" at bounding box center [105, 6] width 36 height 5
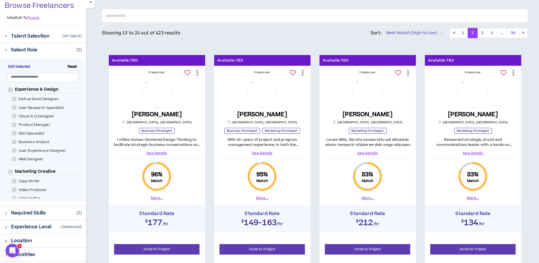
scroll to position [46, 0]
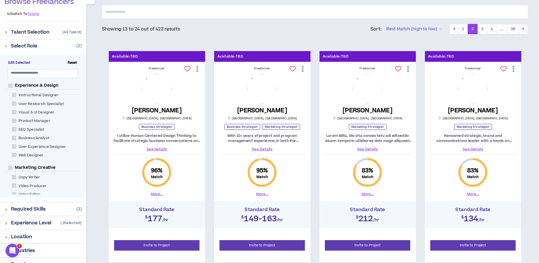
click at [363, 147] on link "See Details" at bounding box center [367, 149] width 87 height 5
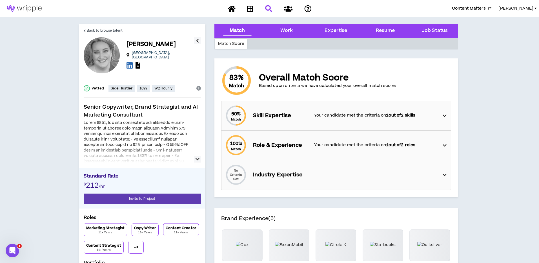
click at [197, 159] on icon "button" at bounding box center [198, 159] width 4 height 7
click at [196, 157] on icon "button" at bounding box center [198, 159] width 4 height 7
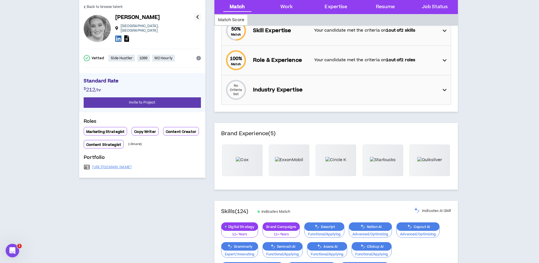
scroll to position [87, 0]
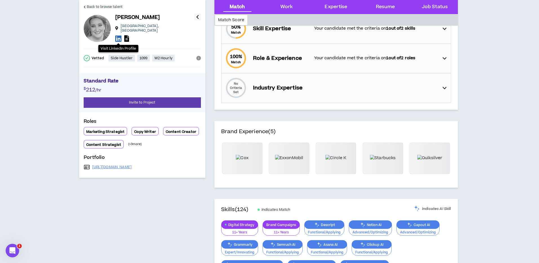
click at [119, 35] on icon at bounding box center [118, 38] width 6 height 7
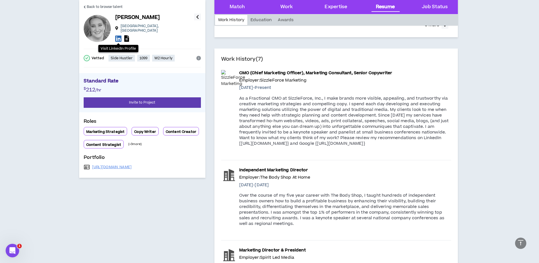
scroll to position [632, 0]
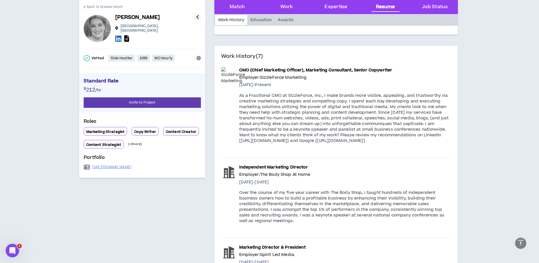
click at [99, 6] on span "Back to browse talent" at bounding box center [105, 6] width 36 height 5
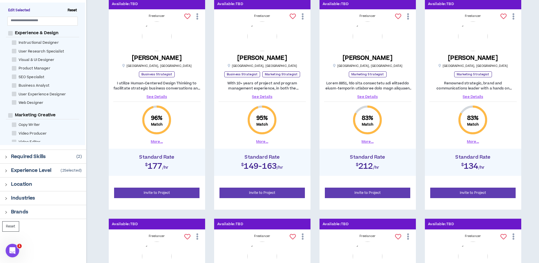
scroll to position [95, 0]
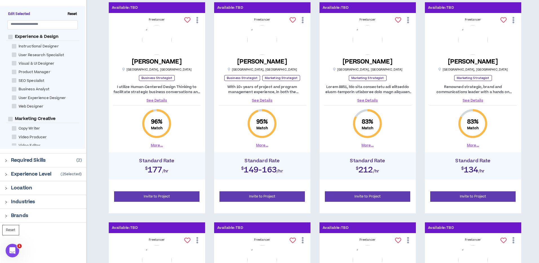
click at [475, 98] on link "See Details" at bounding box center [472, 100] width 87 height 5
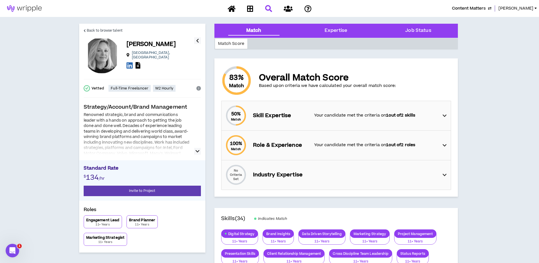
click at [198, 150] on icon "button" at bounding box center [198, 151] width 4 height 7
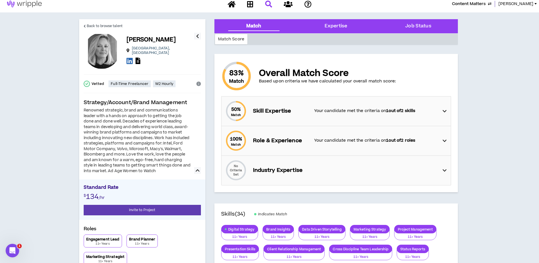
scroll to position [6, 0]
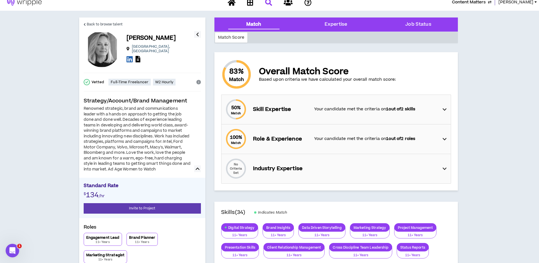
click at [340, 92] on div "83 % Match Overall Match Score Based upon criteria we have calculated your over…" at bounding box center [336, 77] width 230 height 36
click at [332, 109] on p "Your candidate met the criteria on 1 out of 2 skills" at bounding box center [375, 109] width 123 height 6
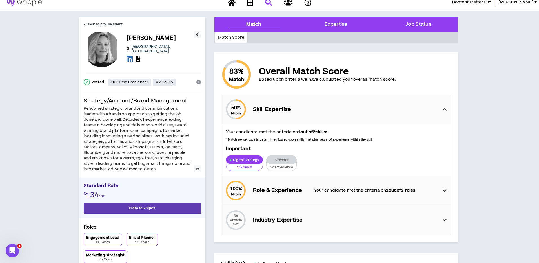
click at [332, 109] on div "50 % Match Skill Expertise" at bounding box center [338, 109] width 226 height 29
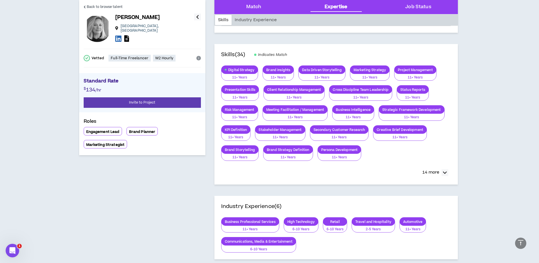
drag, startPoint x: 437, startPoint y: 172, endPoint x: 463, endPoint y: 164, distance: 26.9
click at [437, 172] on p "14 more" at bounding box center [430, 172] width 17 height 6
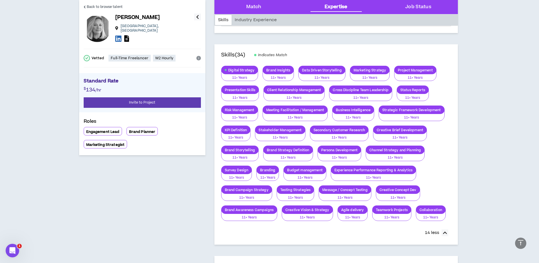
click at [500, 149] on section "Back to browse talent [PERSON_NAME] [GEOGRAPHIC_DATA] , [GEOGRAPHIC_DATA] Vette…" at bounding box center [269, 236] width 539 height 767
click at [498, 145] on section "Back to browse talent [PERSON_NAME] [GEOGRAPHIC_DATA] , [GEOGRAPHIC_DATA] Vette…" at bounding box center [269, 236] width 539 height 767
click at [97, 8] on span "Back to browse talent" at bounding box center [105, 6] width 36 height 5
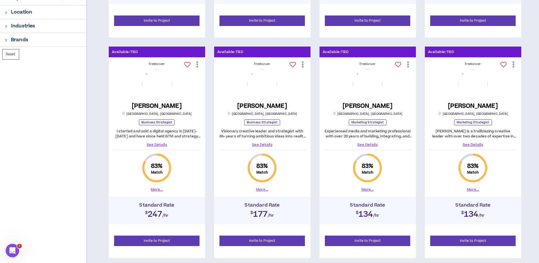
scroll to position [272, 0]
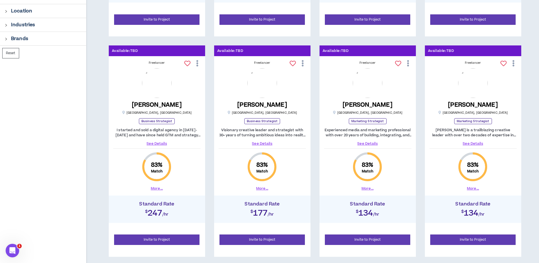
click at [371, 143] on link "See Details" at bounding box center [367, 143] width 87 height 5
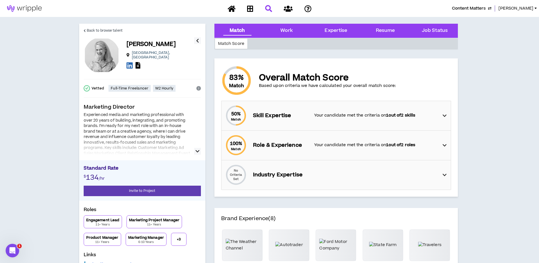
click at [156, 133] on div "Experienced media and marketing professional with over 20 years of building, in…" at bounding box center [137, 145] width 107 height 66
click at [196, 152] on icon "button" at bounding box center [198, 151] width 4 height 7
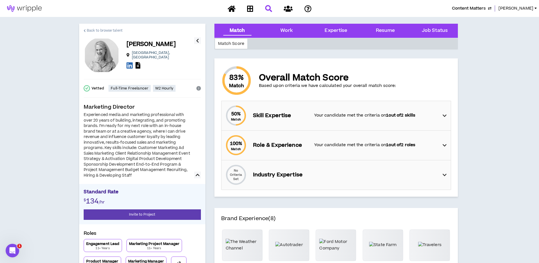
click at [97, 32] on span "Back to browse talent" at bounding box center [105, 30] width 36 height 5
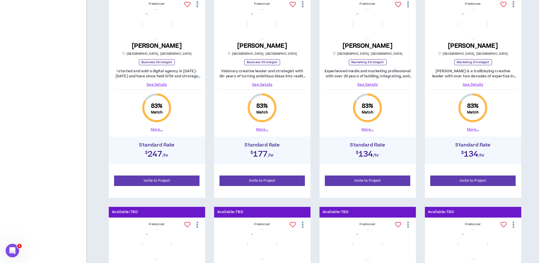
scroll to position [331, 0]
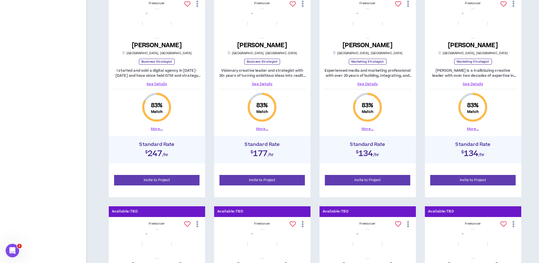
click at [469, 84] on link "See Details" at bounding box center [472, 83] width 87 height 5
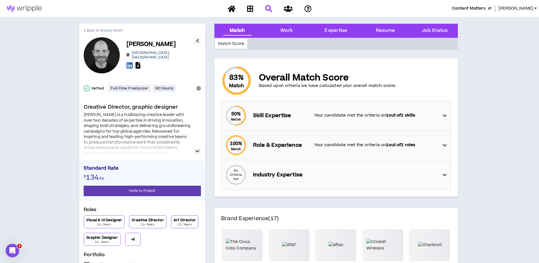
click at [89, 29] on span "Back to browse talent" at bounding box center [105, 30] width 36 height 5
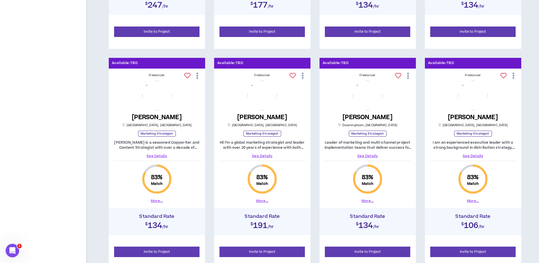
scroll to position [480, 0]
click at [264, 157] on link "See Details" at bounding box center [262, 155] width 87 height 5
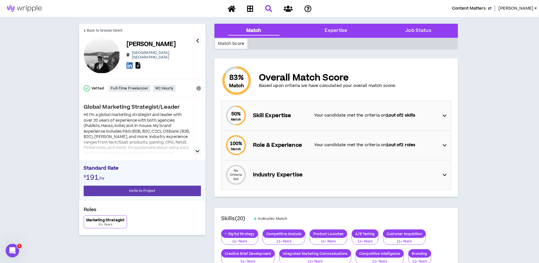
click at [196, 150] on icon "button" at bounding box center [198, 151] width 4 height 7
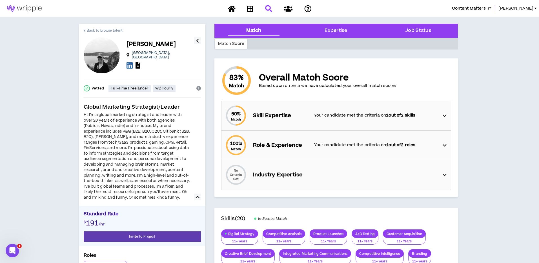
click at [93, 30] on span "Back to browse talent" at bounding box center [105, 30] width 36 height 5
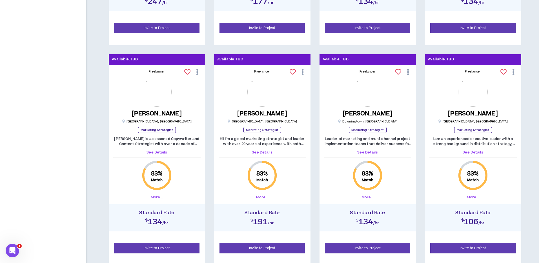
scroll to position [489, 0]
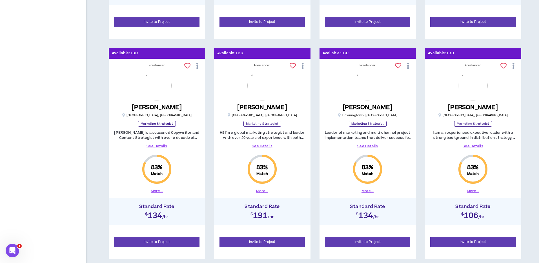
click at [369, 146] on link "See Details" at bounding box center [367, 145] width 87 height 5
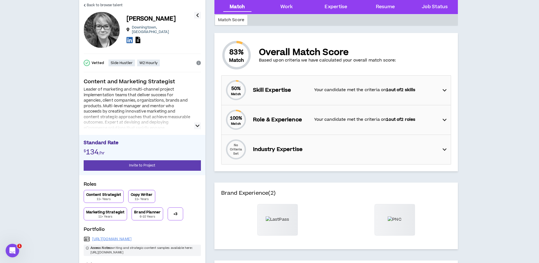
scroll to position [35, 0]
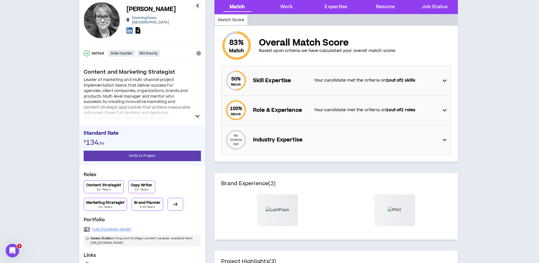
click at [197, 114] on icon "button" at bounding box center [198, 116] width 4 height 7
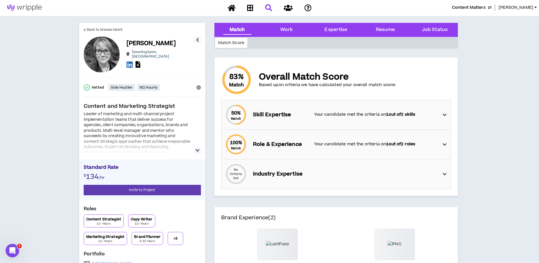
scroll to position [0, 0]
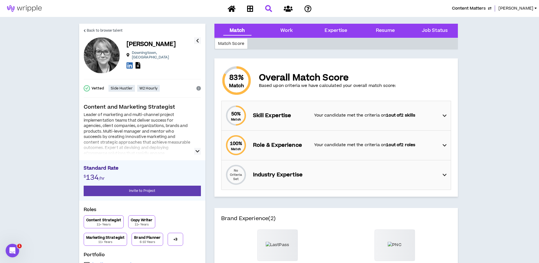
click at [198, 150] on icon "button" at bounding box center [198, 151] width 4 height 7
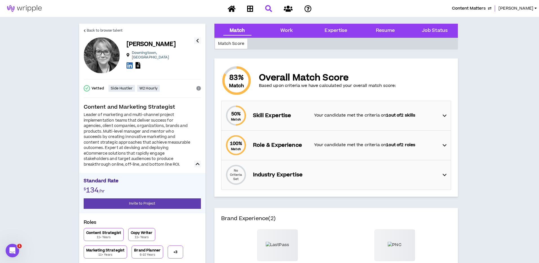
click at [304, 117] on p "Skill Expertise" at bounding box center [281, 116] width 56 height 8
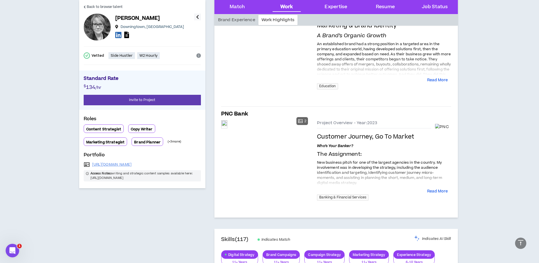
scroll to position [475, 0]
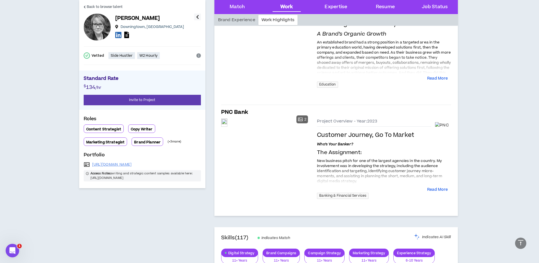
click at [332, 165] on span "New business pitch for one of the largest agencies in the country. My involveme…" at bounding box center [379, 170] width 125 height 25
click at [436, 189] on button "Read More" at bounding box center [437, 190] width 21 height 6
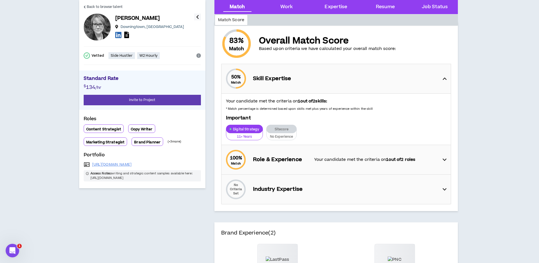
scroll to position [0, 0]
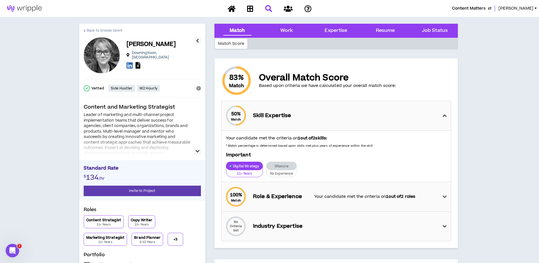
click at [97, 31] on span "Back to browse talent" at bounding box center [105, 30] width 36 height 5
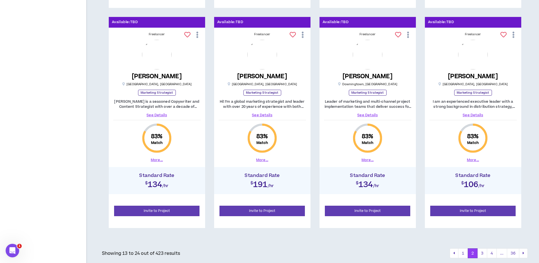
scroll to position [533, 0]
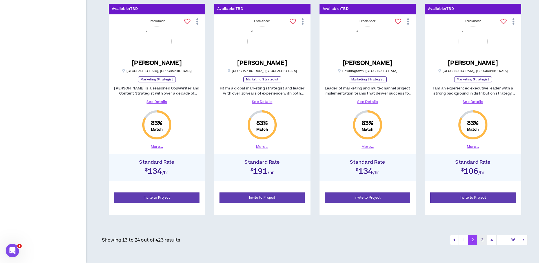
click at [481, 241] on button "3" at bounding box center [482, 240] width 10 height 10
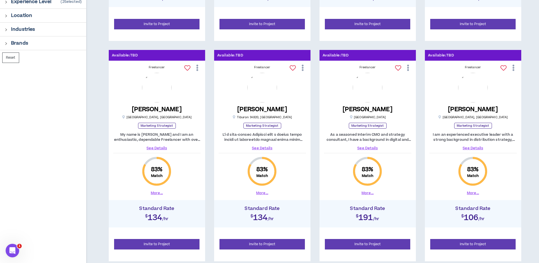
scroll to position [267, 0]
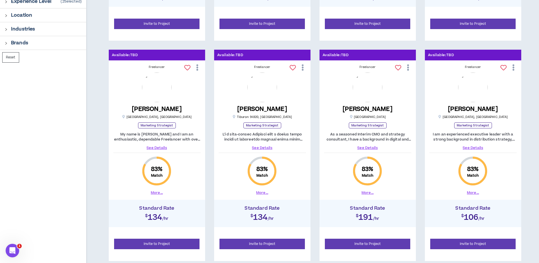
click at [156, 148] on link "See Details" at bounding box center [156, 147] width 87 height 5
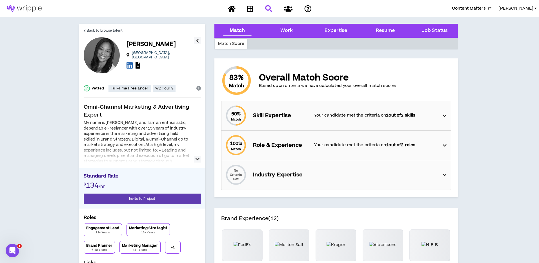
click at [196, 159] on icon "button" at bounding box center [198, 159] width 4 height 7
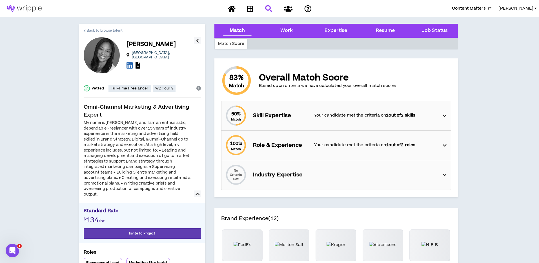
click at [94, 31] on span "Back to browse talent" at bounding box center [105, 30] width 36 height 5
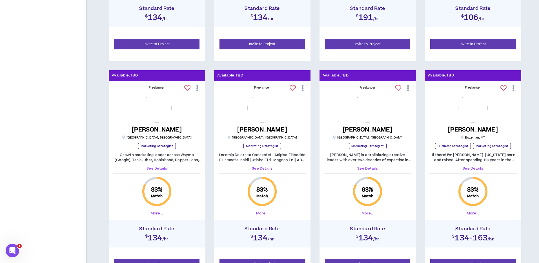
scroll to position [468, 0]
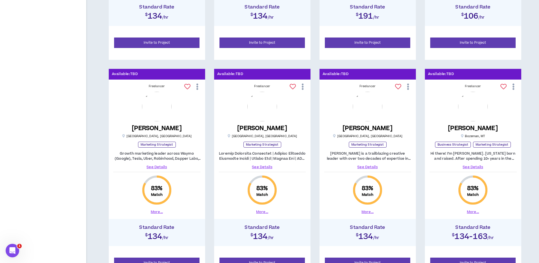
click at [466, 166] on link "See Details" at bounding box center [472, 166] width 87 height 5
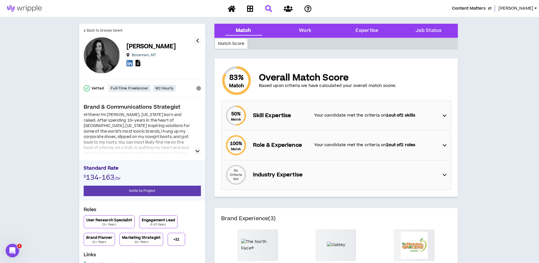
click at [196, 150] on icon "button" at bounding box center [198, 151] width 4 height 7
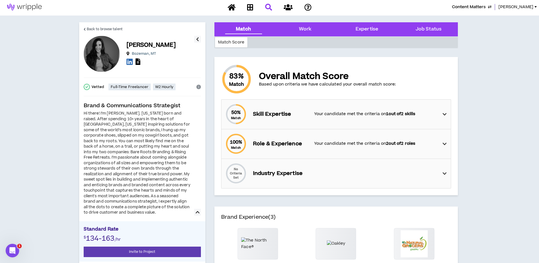
scroll to position [1, 0]
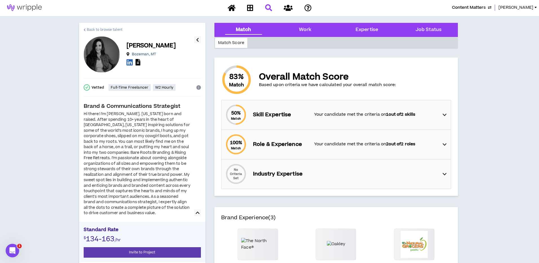
click at [107, 28] on span "Back to browse talent" at bounding box center [105, 29] width 36 height 5
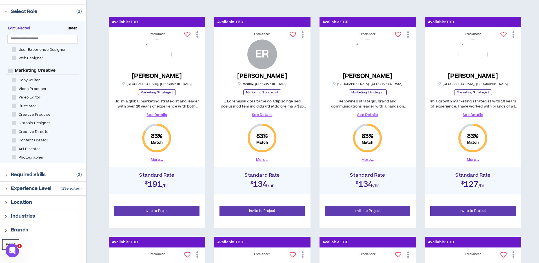
scroll to position [64, 0]
click at [22, 29] on span "Edit Selected" at bounding box center [19, 28] width 27 height 5
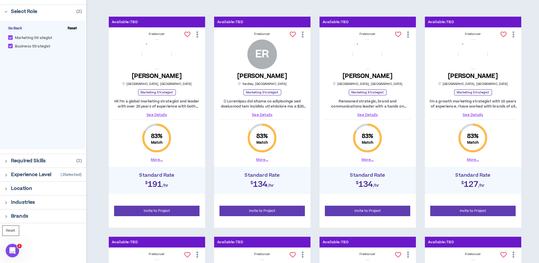
drag, startPoint x: 4, startPoint y: 161, endPoint x: 4, endPoint y: 158, distance: 2.8
click at [5, 161] on icon "right" at bounding box center [6, 160] width 3 height 3
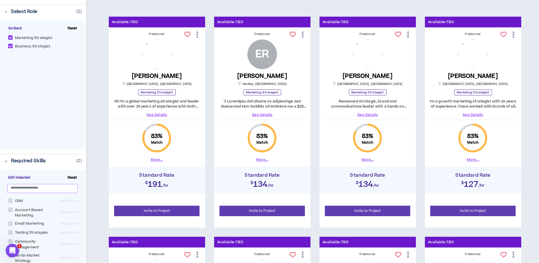
click at [25, 189] on input "text" at bounding box center [40, 187] width 59 height 4
type input "*******"
drag, startPoint x: 9, startPoint y: 201, endPoint x: 23, endPoint y: 201, distance: 13.8
click at [9, 201] on span at bounding box center [10, 202] width 5 height 5
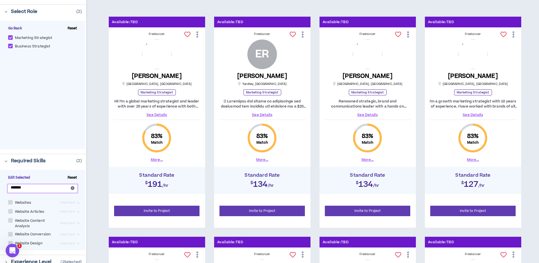
checkbox input "****"
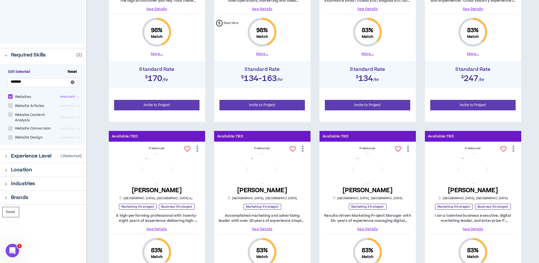
scroll to position [187, 0]
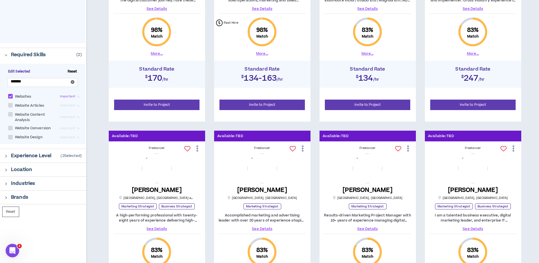
click at [17, 70] on span "Edit Selected" at bounding box center [19, 71] width 27 height 5
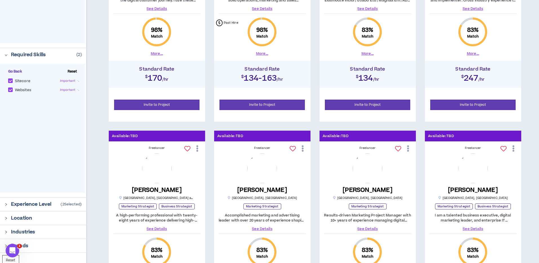
click at [9, 79] on span at bounding box center [10, 80] width 5 height 5
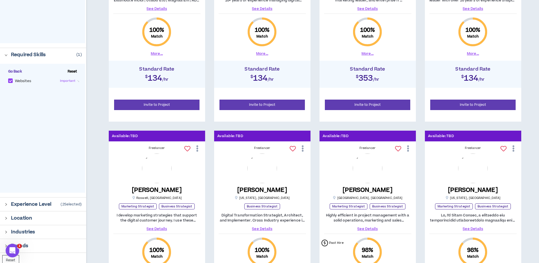
click at [6, 56] on icon "right" at bounding box center [6, 55] width 3 height 2
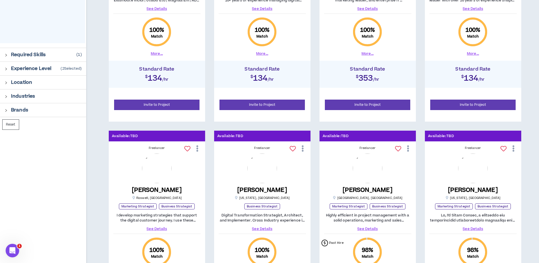
click at [6, 54] on icon "right" at bounding box center [6, 55] width 3 height 3
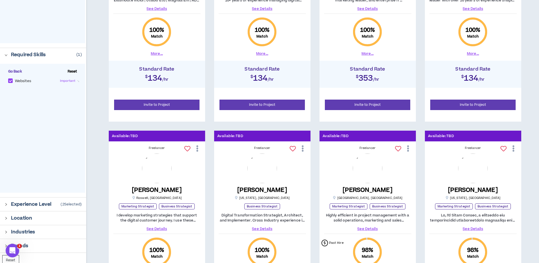
click at [10, 70] on span "Go Back" at bounding box center [15, 71] width 18 height 5
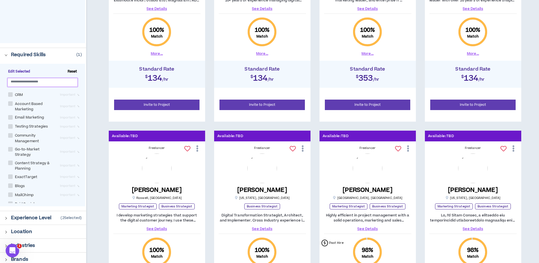
click at [29, 81] on input "text" at bounding box center [40, 81] width 59 height 4
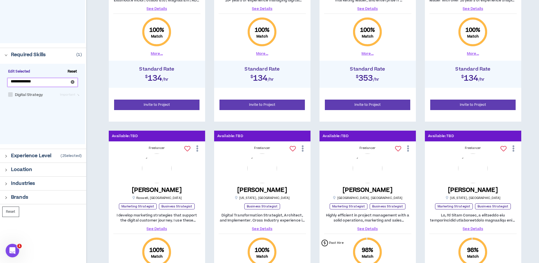
type input "**********"
click at [11, 95] on label "Digital Strategy" at bounding box center [26, 94] width 37 height 7
click at [12, 94] on span at bounding box center [10, 94] width 5 height 5
checkbox Strategy "****"
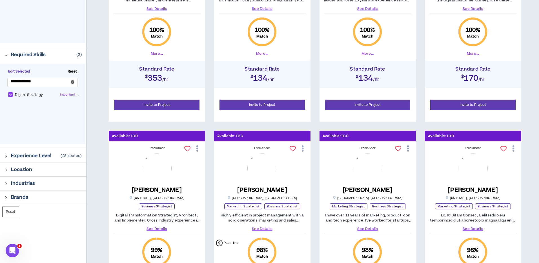
click at [99, 39] on div "Showing 1 to 12 out of 423 results Sort: Best Match (high to low) 1 2 3 4 ... 3…" at bounding box center [312, 231] width 453 height 758
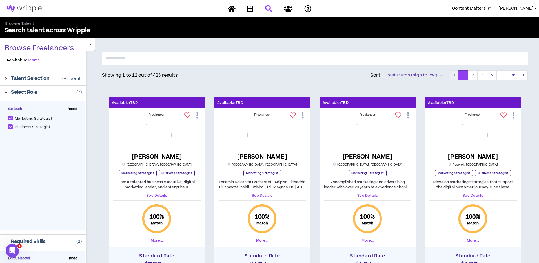
click at [159, 195] on link "See Details" at bounding box center [156, 195] width 87 height 5
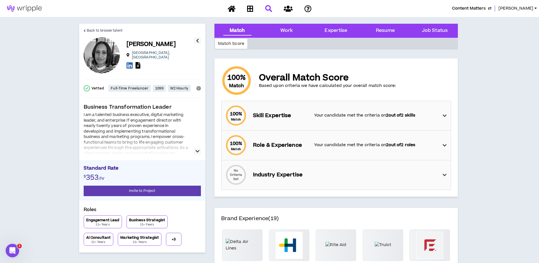
click at [198, 150] on icon "button" at bounding box center [198, 151] width 4 height 7
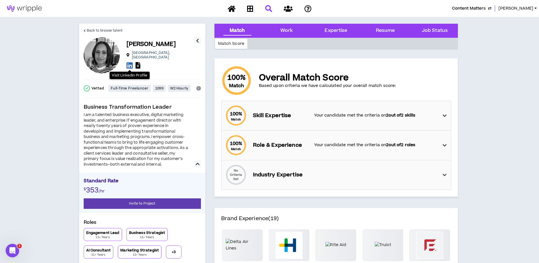
click at [129, 65] on icon at bounding box center [130, 65] width 6 height 7
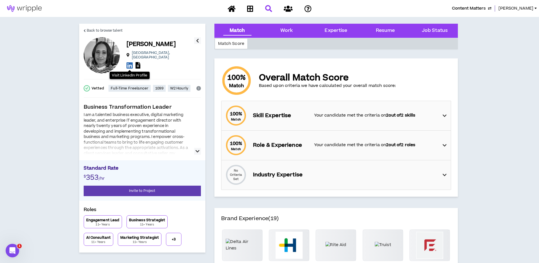
click at [325, 112] on p "Your candidate met the criteria on 2 out of 2 skills" at bounding box center [375, 115] width 123 height 6
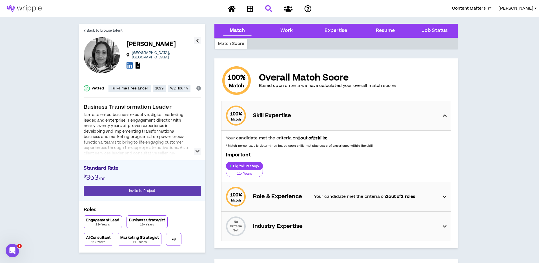
click at [325, 114] on div "100 % Match Skill Expertise" at bounding box center [338, 115] width 226 height 29
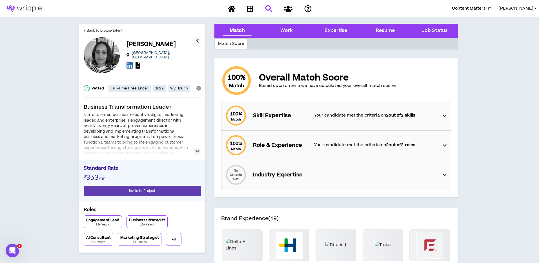
click at [441, 115] on div "100 % Match Skill Expertise Your candidate met the criteria on 2 out of 2 skills" at bounding box center [338, 115] width 226 height 29
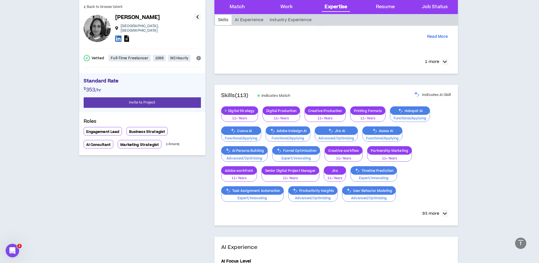
scroll to position [644, 0]
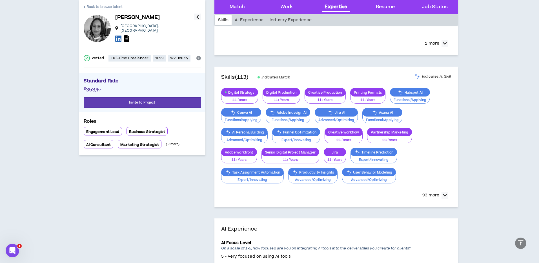
click at [111, 6] on span "Back to browse talent" at bounding box center [105, 6] width 36 height 5
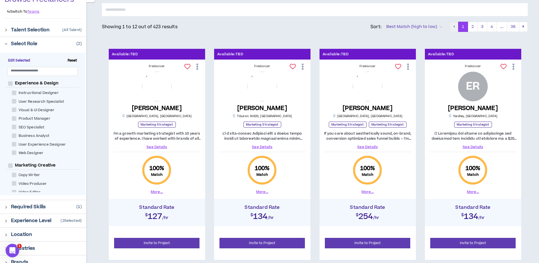
scroll to position [49, 0]
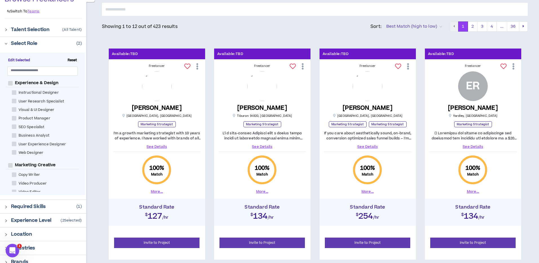
click at [155, 145] on link "See Details" at bounding box center [156, 146] width 87 height 5
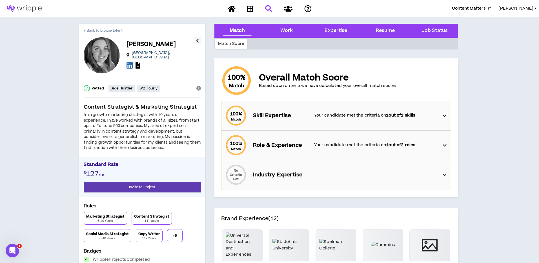
click at [105, 32] on span "Back to browse talent" at bounding box center [105, 30] width 36 height 5
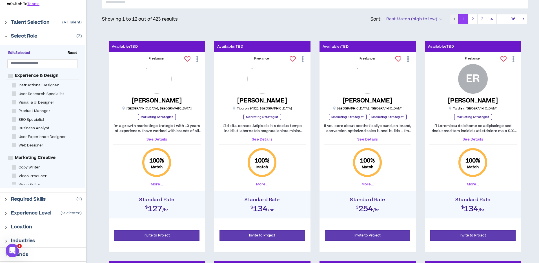
scroll to position [60, 0]
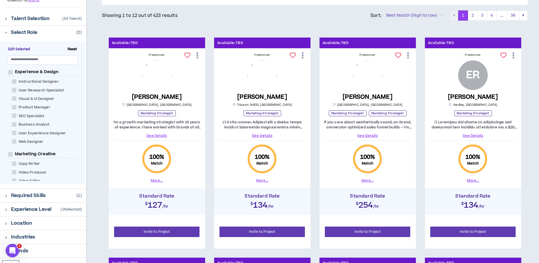
click at [359, 135] on link "See Details" at bounding box center [367, 135] width 87 height 5
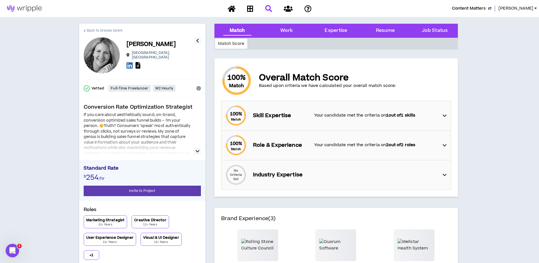
click at [91, 28] on span "Back to browse talent" at bounding box center [105, 30] width 36 height 5
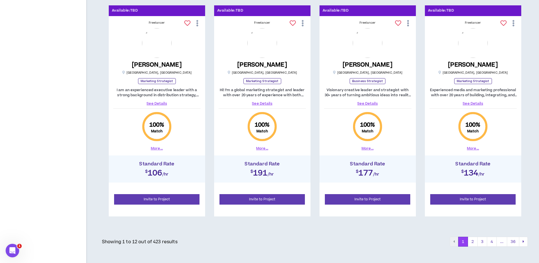
scroll to position [533, 0]
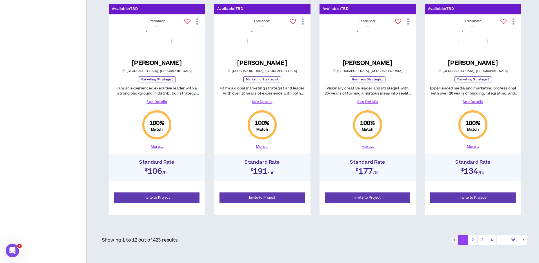
click at [475, 238] on button "2" at bounding box center [473, 240] width 10 height 10
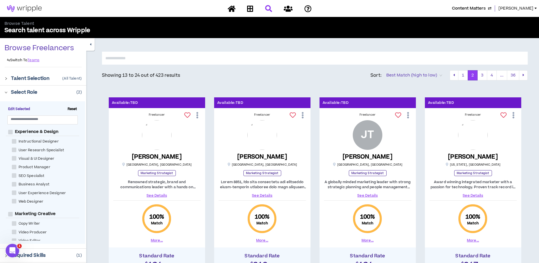
click at [527, 7] on span "[PERSON_NAME]" at bounding box center [515, 8] width 35 height 6
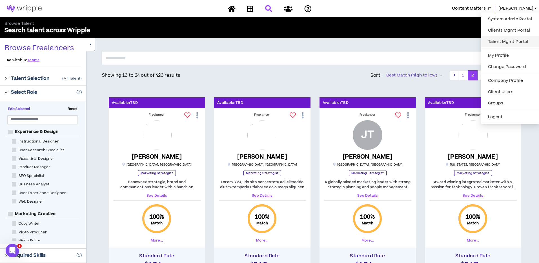
click at [504, 41] on link "Talent Mgmt Portal" at bounding box center [510, 41] width 51 height 8
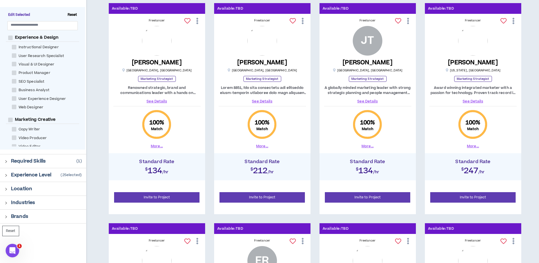
scroll to position [98, 0]
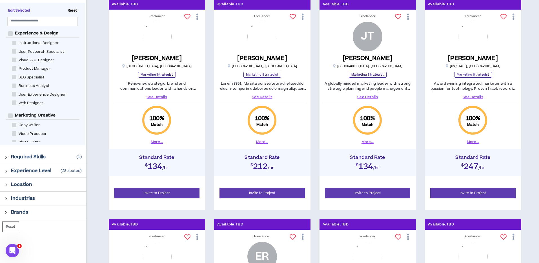
click at [470, 97] on link "See Details" at bounding box center [472, 96] width 87 height 5
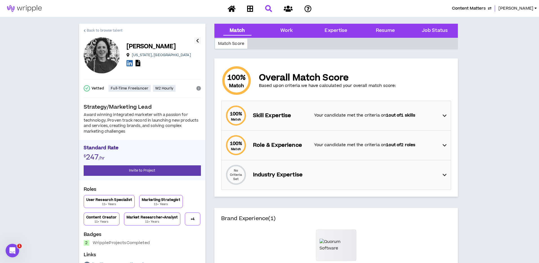
click at [105, 29] on span "Back to browse talent" at bounding box center [105, 30] width 36 height 5
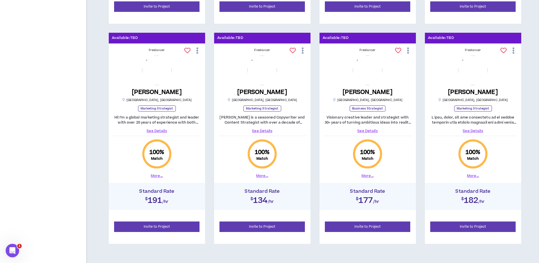
scroll to position [507, 0]
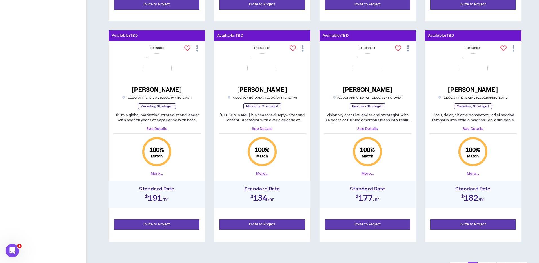
click at [481, 128] on link "See Details" at bounding box center [472, 128] width 87 height 5
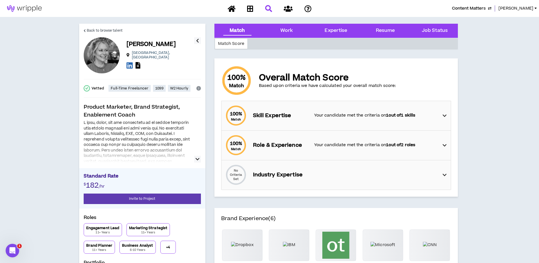
click at [193, 157] on div at bounding box center [142, 141] width 117 height 42
click at [195, 157] on button "button" at bounding box center [197, 159] width 7 height 7
click at [197, 161] on icon "button" at bounding box center [198, 159] width 4 height 7
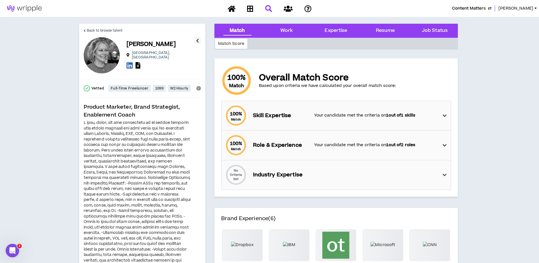
click at [323, 117] on p "Your candidate met the criteria on 1 out of 1 skills" at bounding box center [375, 115] width 123 height 6
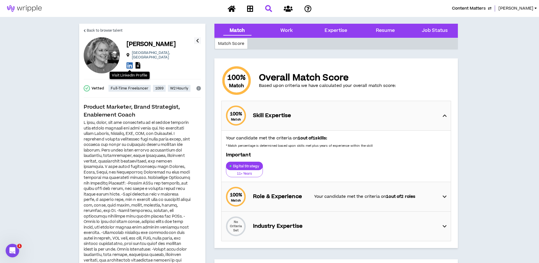
click at [130, 63] on icon at bounding box center [130, 65] width 6 height 7
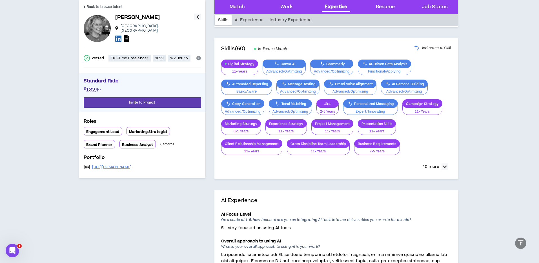
scroll to position [313, 0]
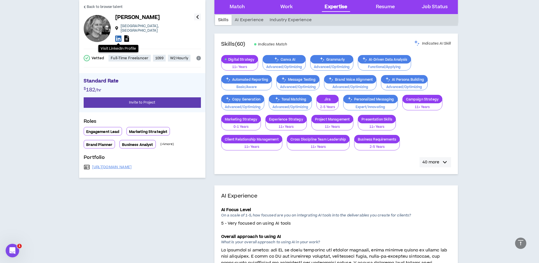
click at [445, 161] on icon "button" at bounding box center [445, 162] width 4 height 7
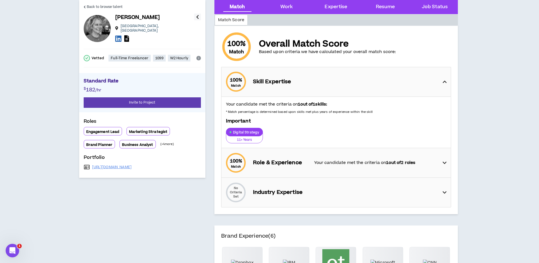
scroll to position [0, 0]
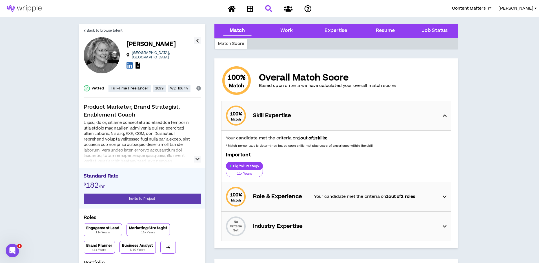
click at [196, 160] on icon "button" at bounding box center [198, 159] width 4 height 7
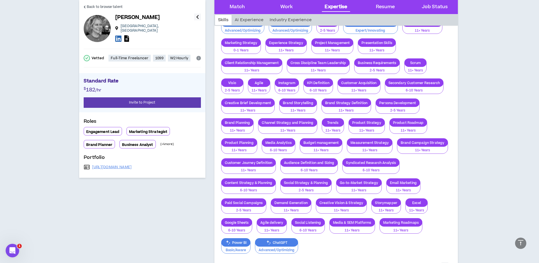
scroll to position [384, 0]
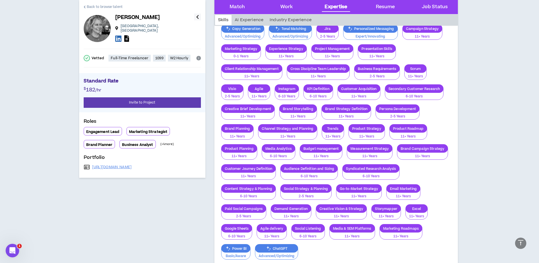
click at [112, 10] on link "Back to browse talent" at bounding box center [103, 7] width 39 height 14
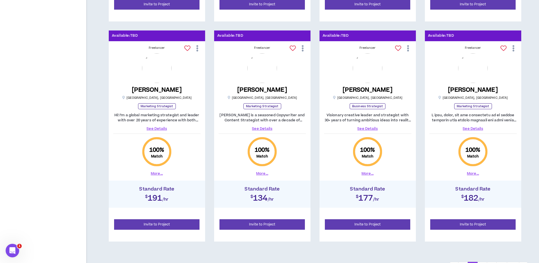
scroll to position [533, 0]
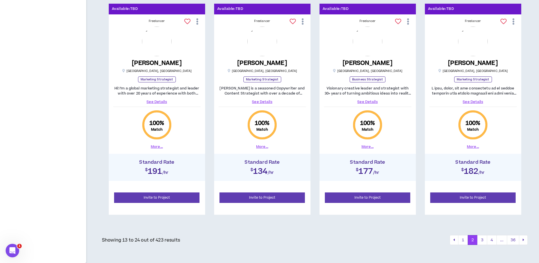
click at [482, 238] on button "3" at bounding box center [482, 240] width 10 height 10
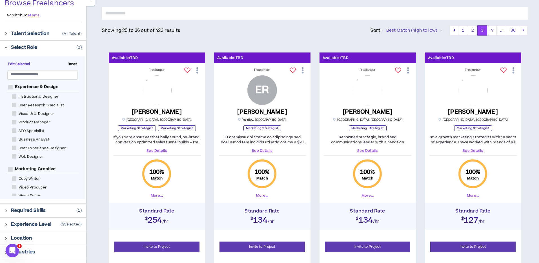
scroll to position [45, 0]
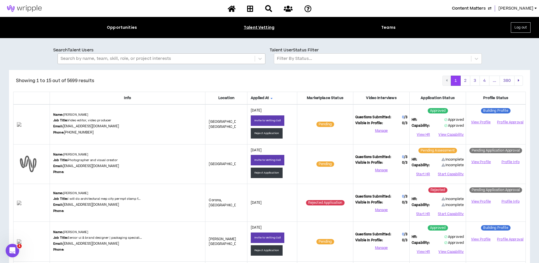
click at [92, 63] on div "Search by name, team, skill, role, or project interests" at bounding box center [156, 59] width 197 height 10
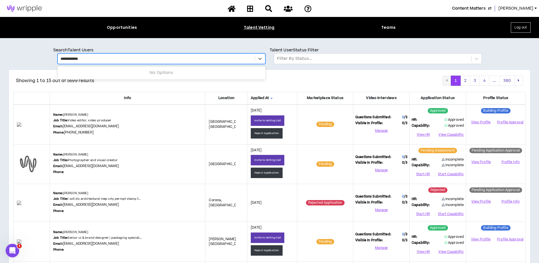
type input "**********"
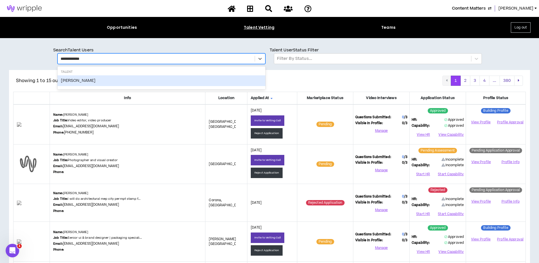
click at [81, 78] on div "BRIAN RUDOLPH" at bounding box center [161, 80] width 208 height 11
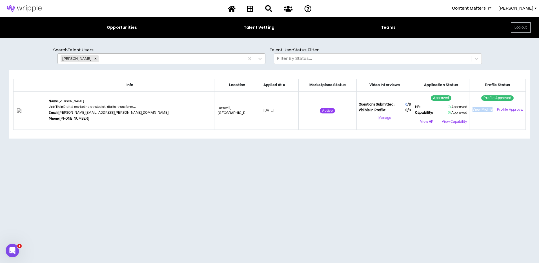
click at [96, 59] on icon "Remove BRIAN RUDOLPH" at bounding box center [96, 59] width 4 height 4
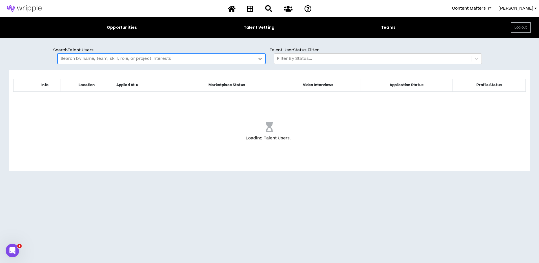
click at [96, 59] on div at bounding box center [156, 58] width 191 height 7
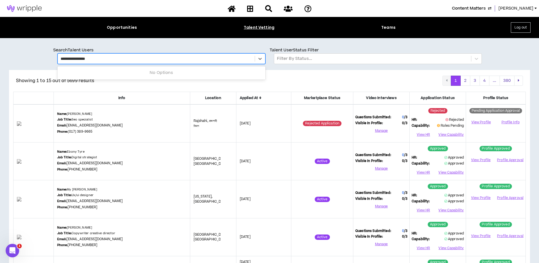
type input "**********"
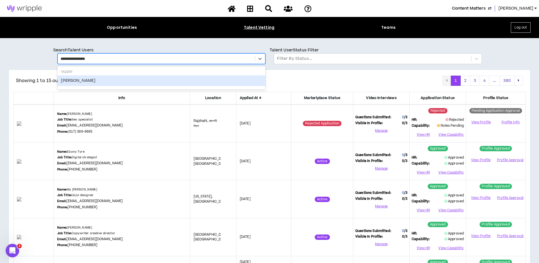
drag, startPoint x: 88, startPoint y: 80, endPoint x: 82, endPoint y: 78, distance: 5.7
click at [88, 80] on div "Michael Mattinger" at bounding box center [161, 80] width 208 height 11
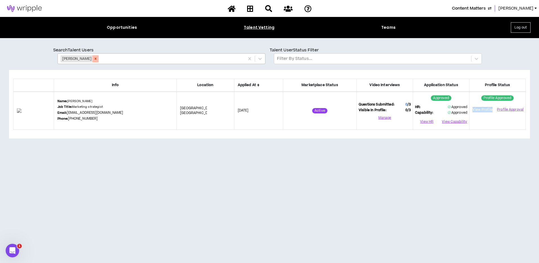
click at [97, 58] on icon "Remove Michael Mattinger" at bounding box center [96, 59] width 2 height 2
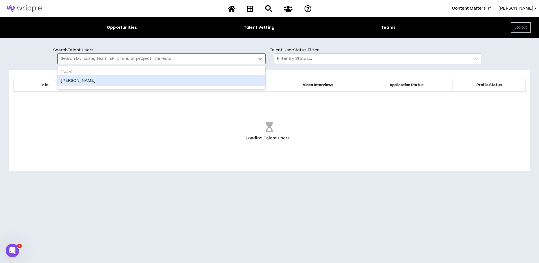
click at [89, 59] on div at bounding box center [156, 58] width 191 height 7
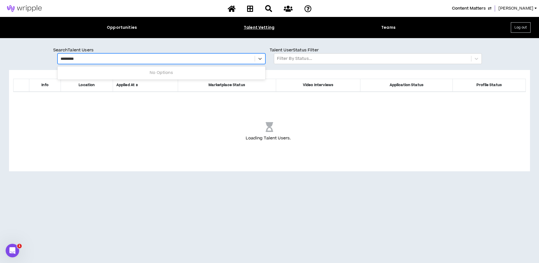
type input "*********"
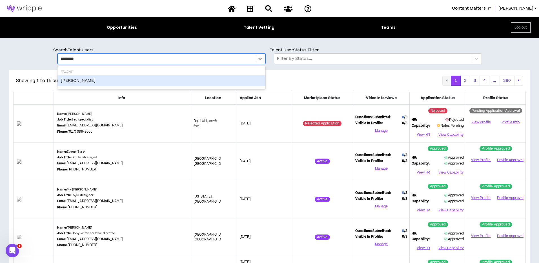
click at [82, 80] on div "Bill Sands" at bounding box center [161, 80] width 208 height 11
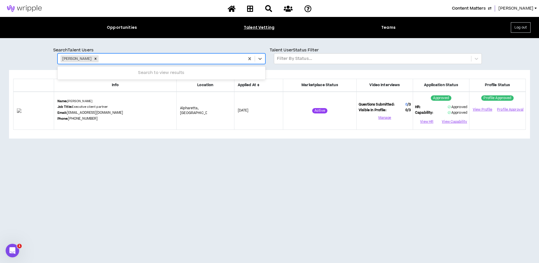
click at [100, 59] on div at bounding box center [171, 58] width 142 height 7
click at [94, 58] on icon "Remove Bill Sands" at bounding box center [96, 59] width 4 height 4
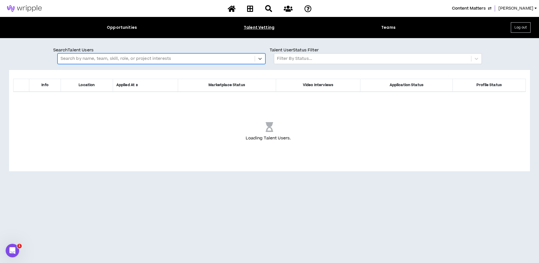
click at [88, 59] on div at bounding box center [156, 58] width 191 height 7
type input "**********"
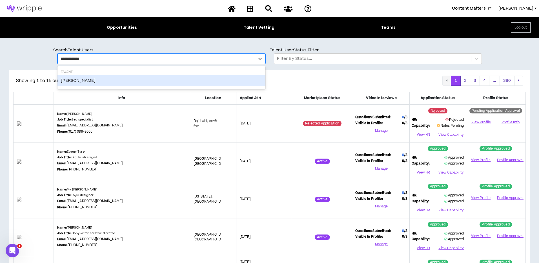
click at [74, 82] on div "Latoya Almond" at bounding box center [161, 80] width 208 height 11
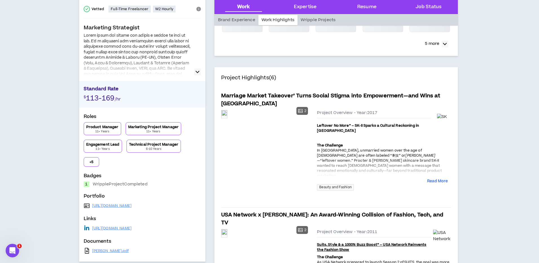
scroll to position [79, 0]
click at [405, 156] on em "[PERSON_NAME]" at bounding box center [420, 154] width 30 height 5
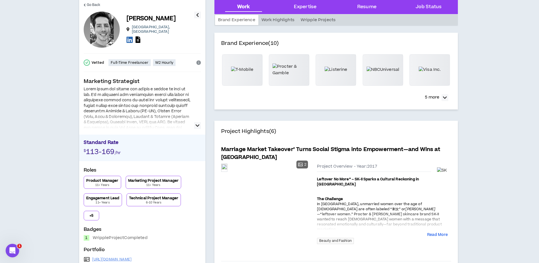
scroll to position [0, 0]
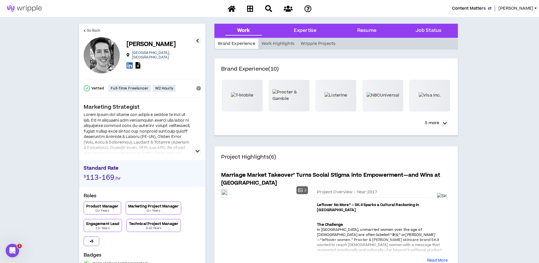
click at [196, 151] on icon "button" at bounding box center [198, 151] width 4 height 7
click at [93, 239] on p "+ 5" at bounding box center [92, 241] width 4 height 5
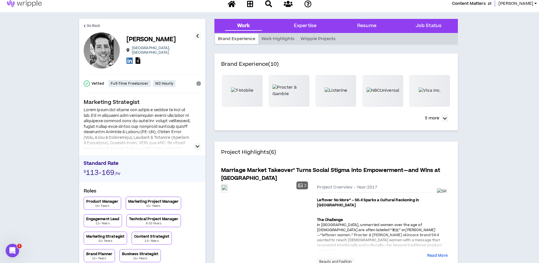
scroll to position [6, 0]
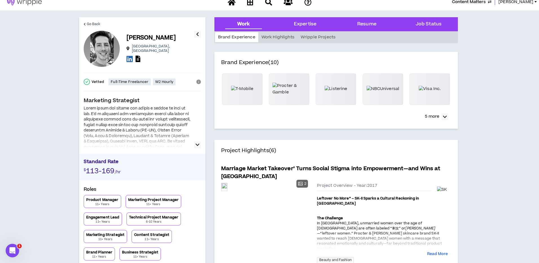
click at [196, 144] on icon "button" at bounding box center [198, 144] width 4 height 7
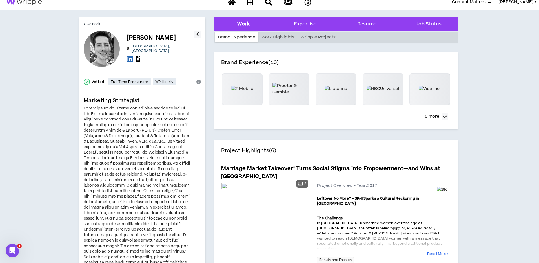
click at [130, 55] on icon at bounding box center [130, 58] width 6 height 7
click at [140, 57] on icon at bounding box center [138, 59] width 5 height 6
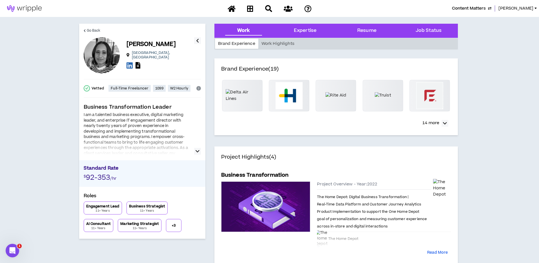
scroll to position [1, 0]
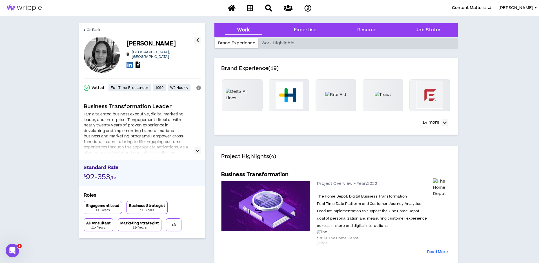
click at [198, 150] on icon "button" at bounding box center [198, 150] width 4 height 7
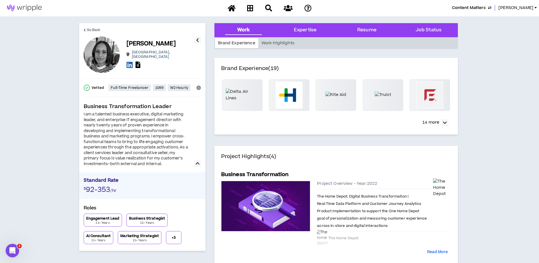
click at [172, 238] on p "+ 3" at bounding box center [174, 237] width 4 height 5
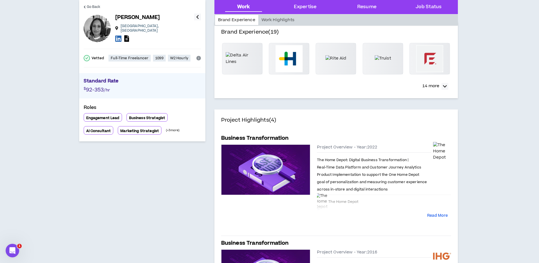
scroll to position [0, 0]
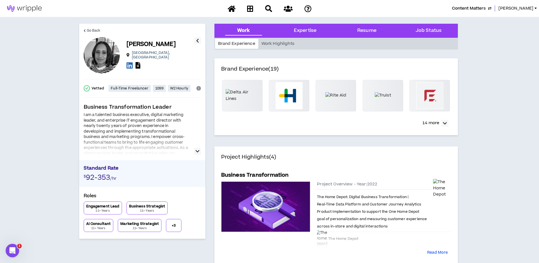
click at [172, 223] on p "+ 3" at bounding box center [174, 225] width 4 height 5
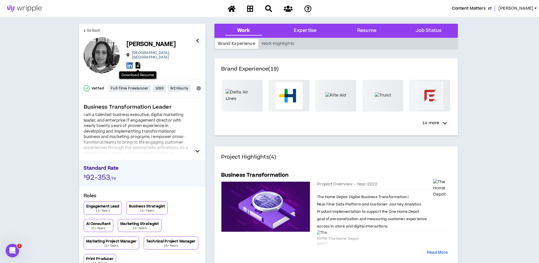
click at [137, 63] on icon at bounding box center [138, 65] width 5 height 6
